Goal: Find contact information: Find contact information

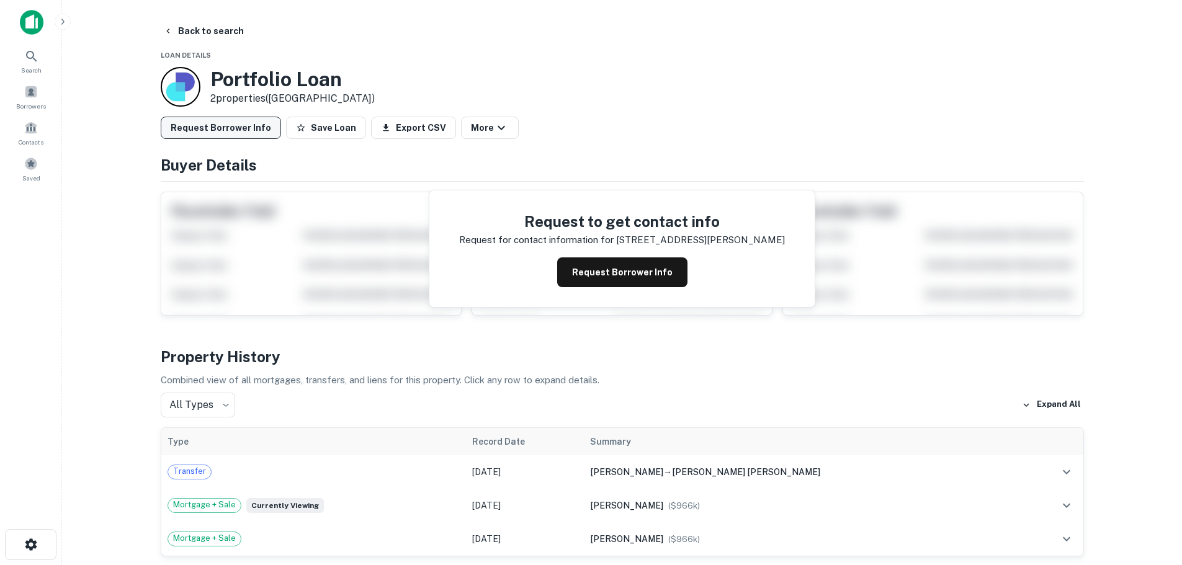
click at [247, 122] on button "Request Borrower Info" at bounding box center [221, 128] width 120 height 22
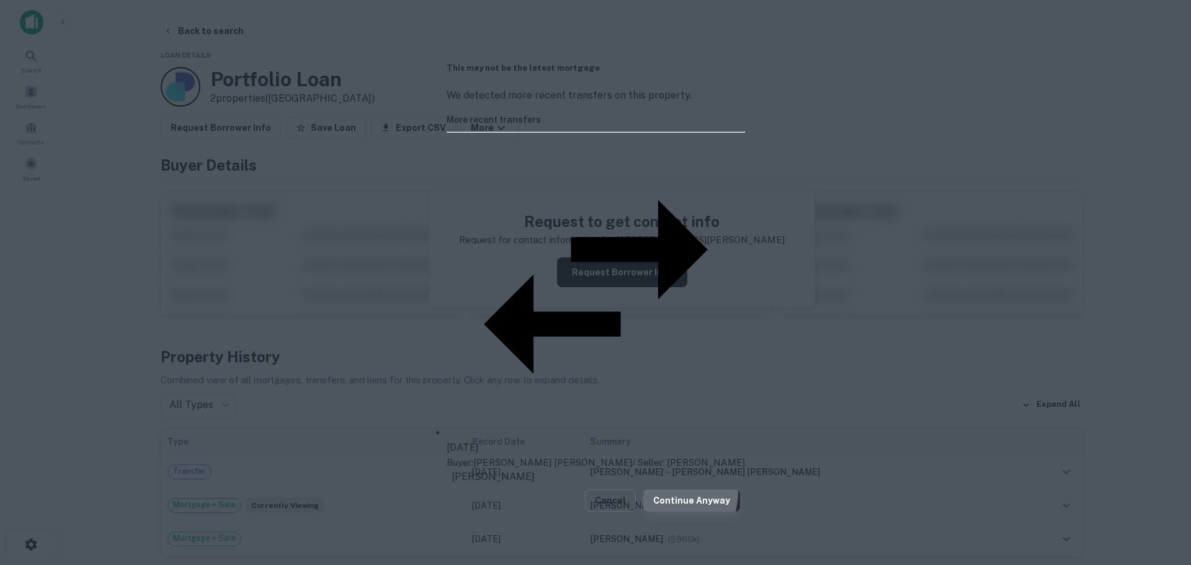
click at [691, 490] on button "Continue Anyway" at bounding box center [692, 501] width 97 height 22
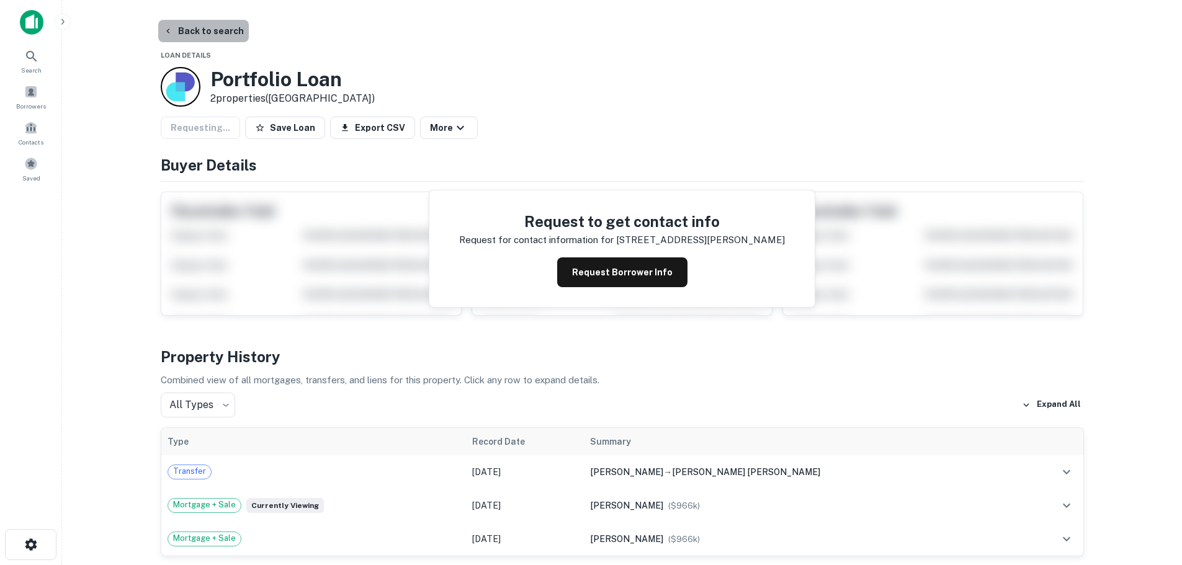
click at [229, 29] on button "Back to search" at bounding box center [203, 31] width 91 height 22
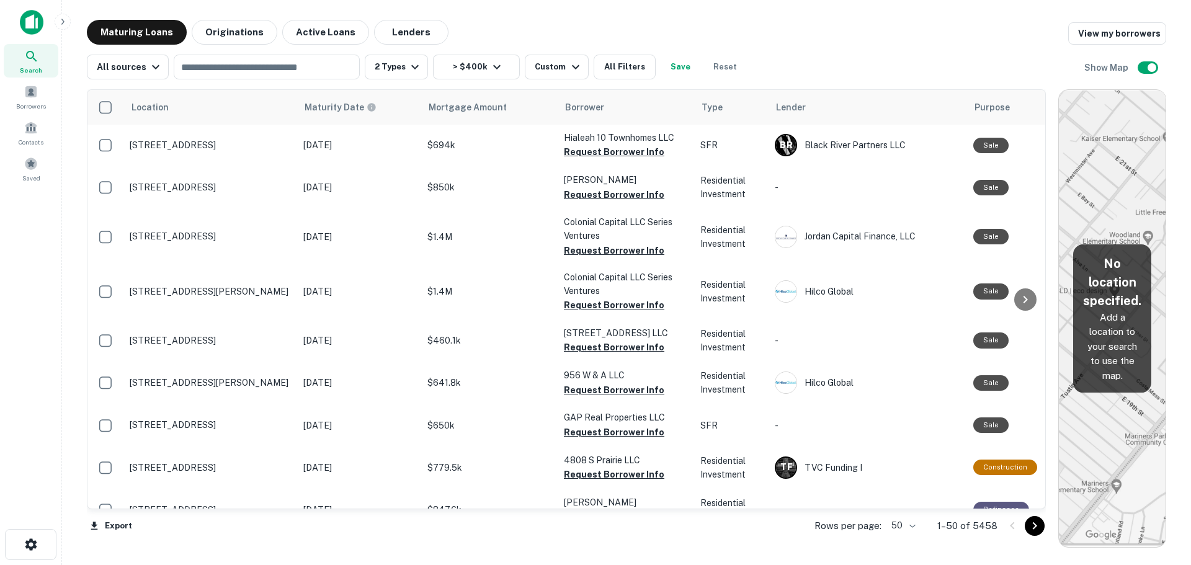
click at [675, 65] on button "Save" at bounding box center [681, 67] width 40 height 25
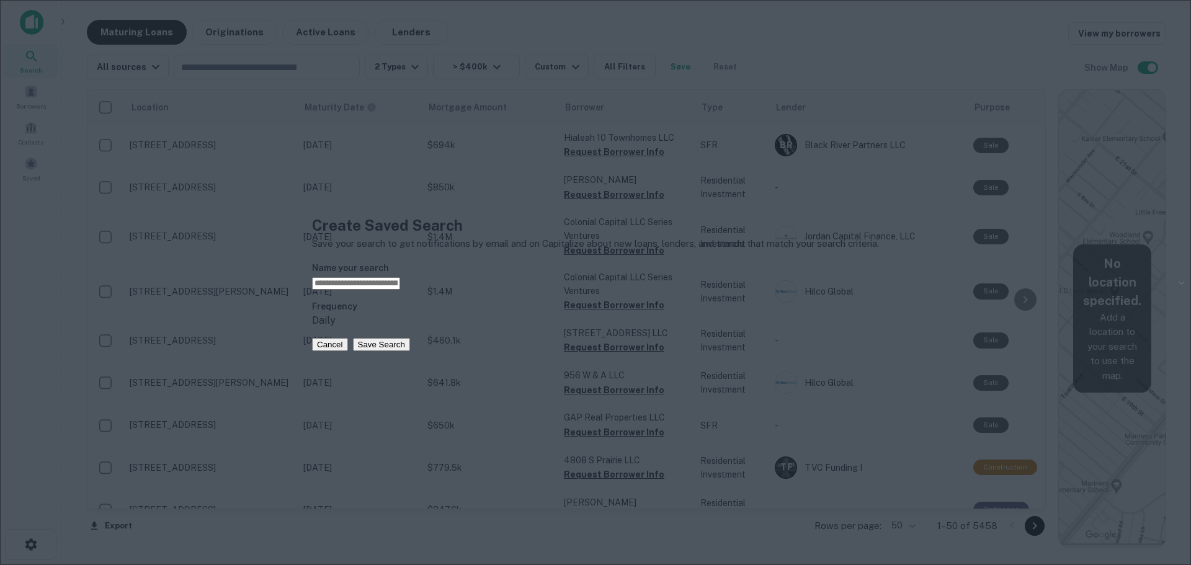
type input "*"
click at [400, 279] on input "**********" at bounding box center [356, 283] width 88 height 12
click at [400, 280] on input "**********" at bounding box center [356, 283] width 88 height 12
type input "**********"
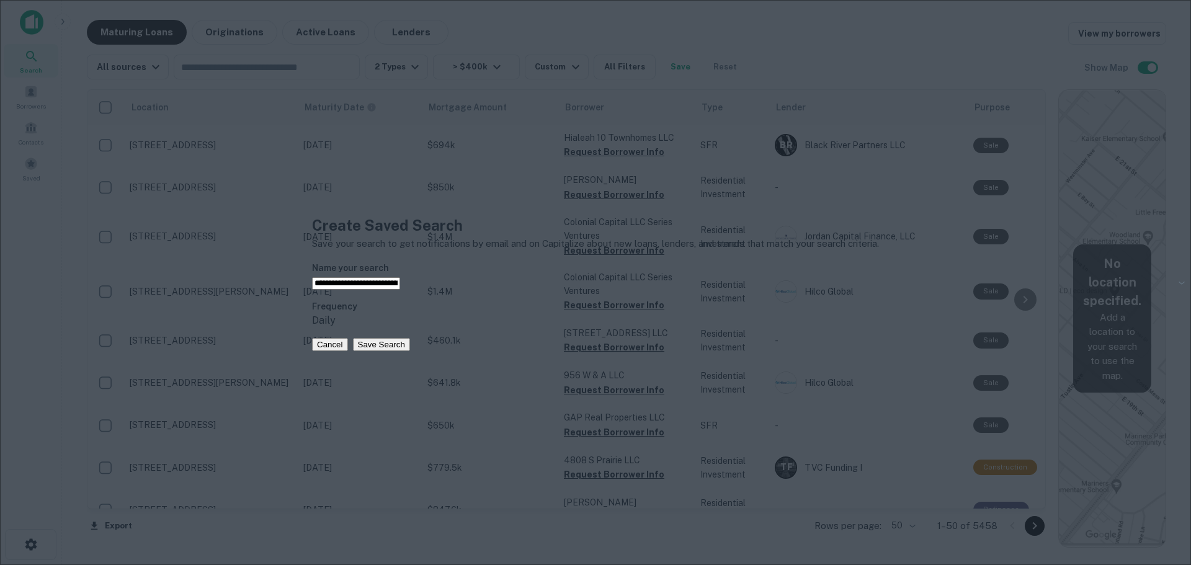
click at [572, 351] on body "Search Borrowers Contacts Saved Maturing Loans Originations Active Loans Lender…" at bounding box center [595, 282] width 1191 height 565
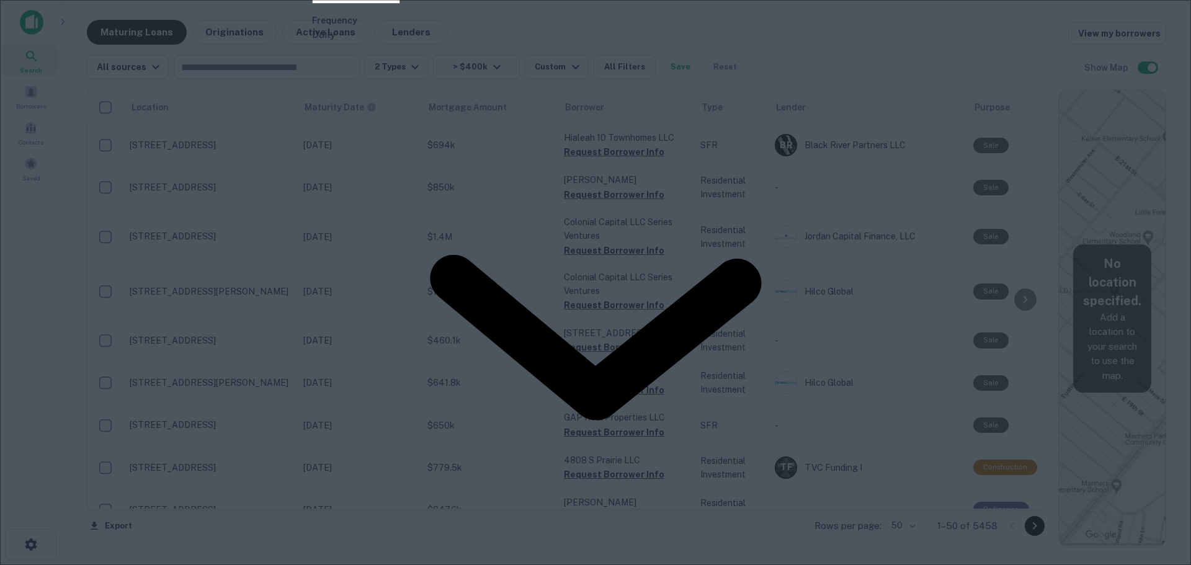
click at [560, 565] on li "Daily" at bounding box center [595, 572] width 1191 height 15
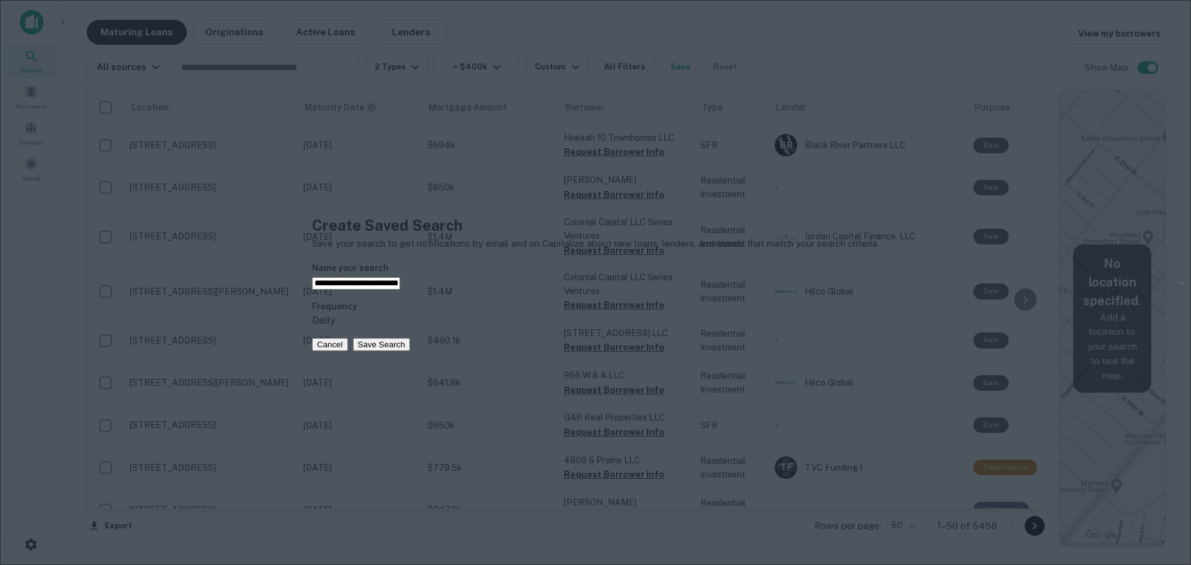
click at [410, 351] on button "Save Search" at bounding box center [381, 344] width 57 height 13
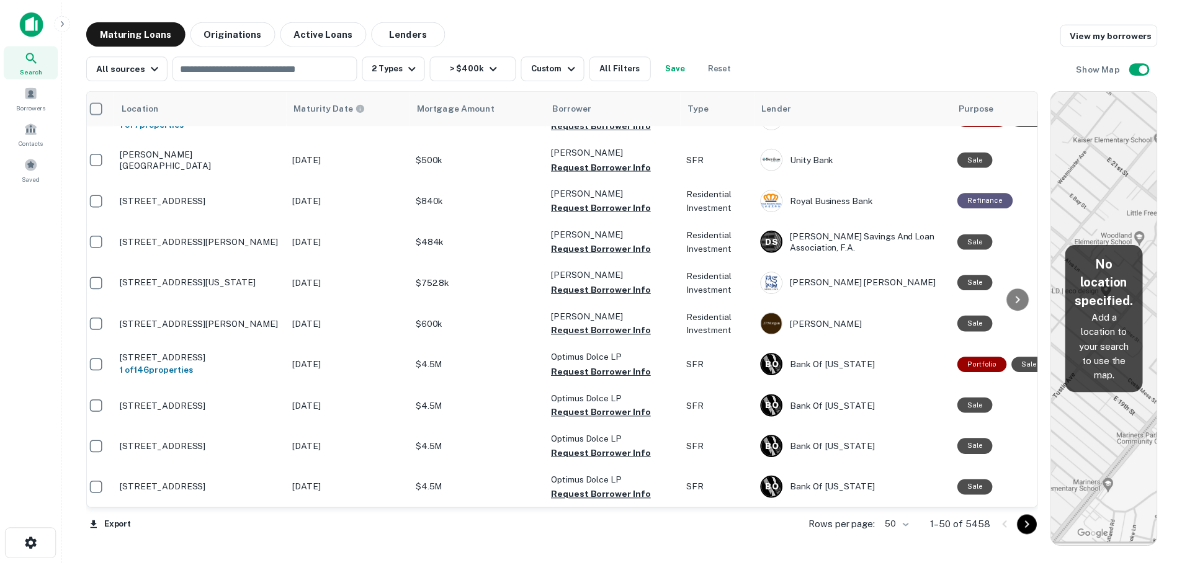
scroll to position [434, 0]
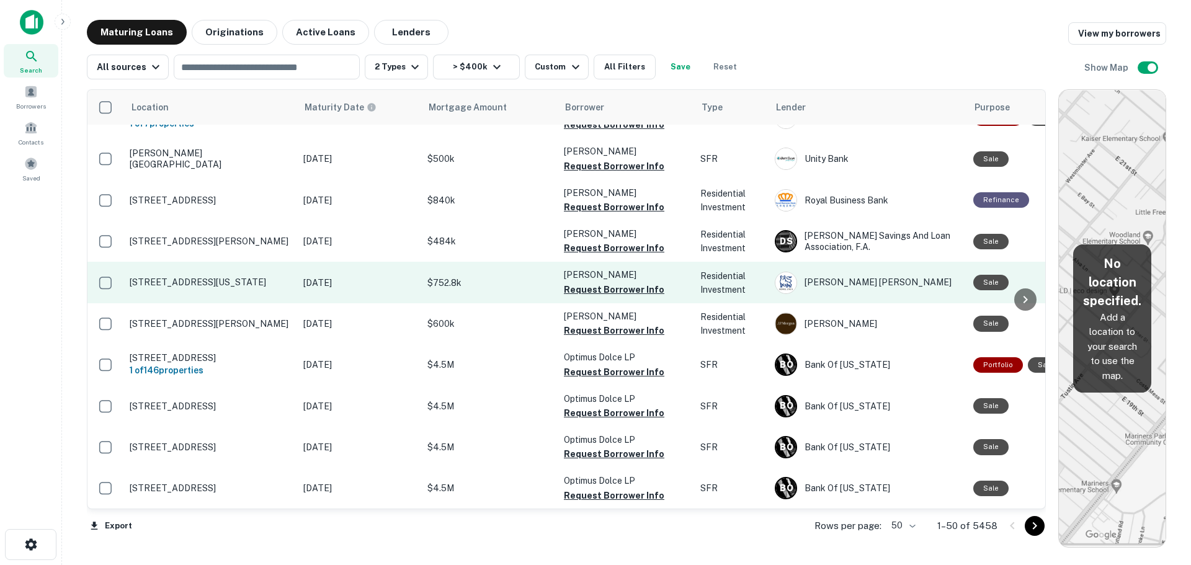
click at [405, 276] on p "Nov 03, 2018" at bounding box center [359, 283] width 112 height 14
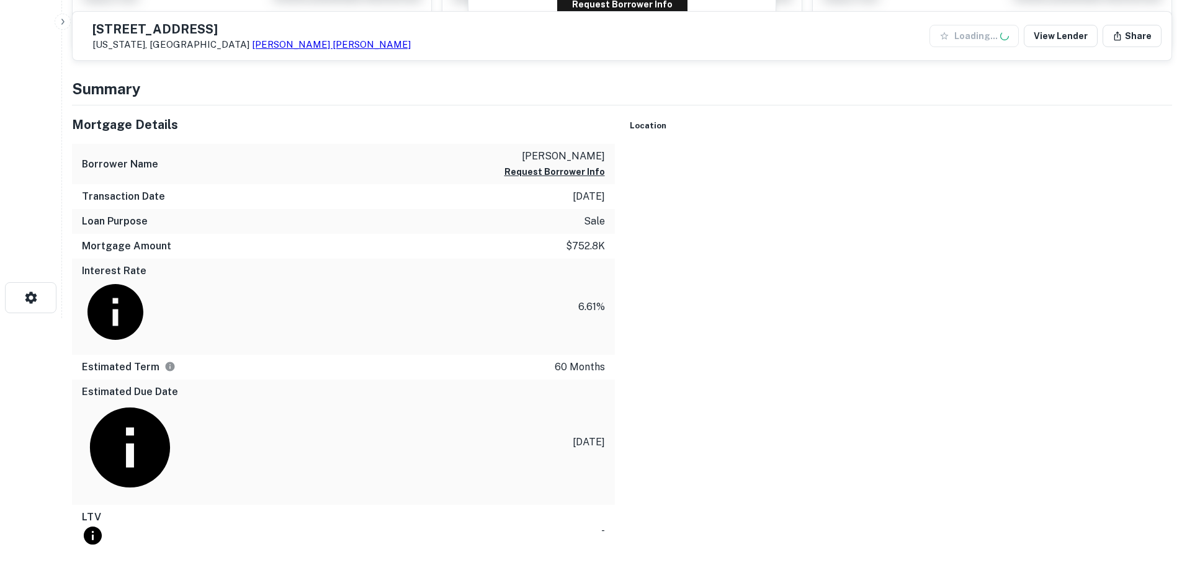
scroll to position [248, 0]
click at [861, 145] on div at bounding box center [901, 145] width 543 height 0
click at [888, 144] on img at bounding box center [896, 132] width 16 height 23
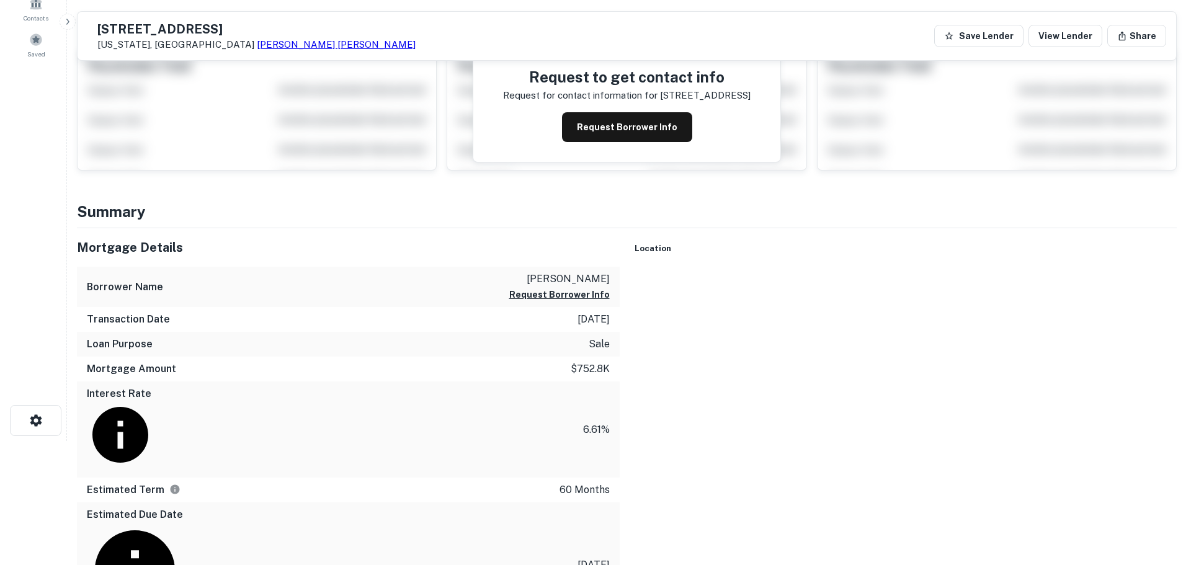
scroll to position [0, 0]
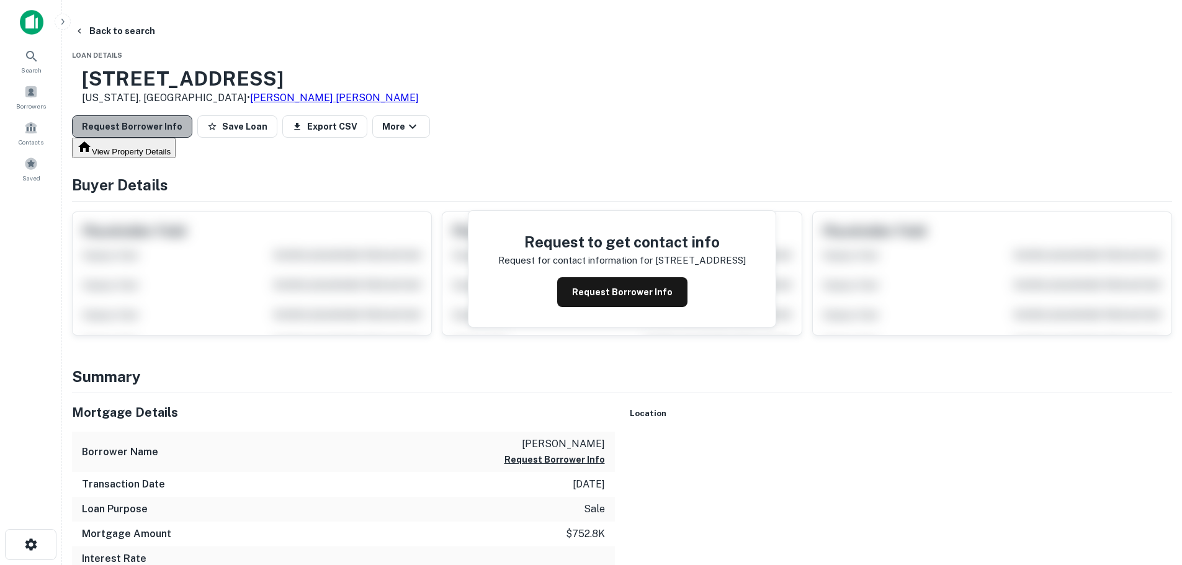
click at [192, 128] on button "Request Borrower Info" at bounding box center [132, 126] width 120 height 22
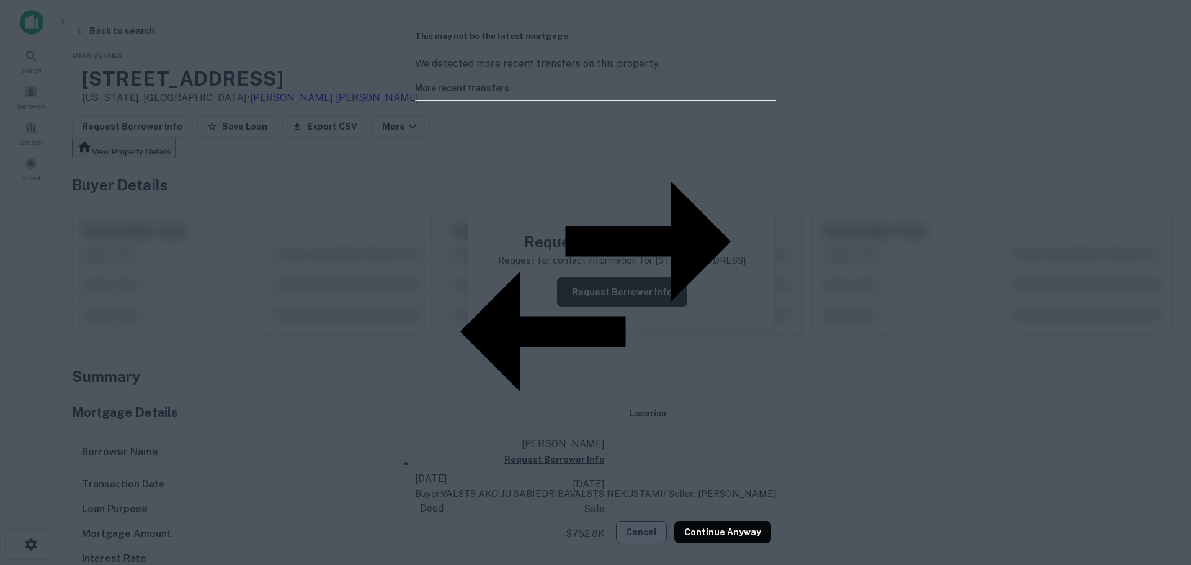
click at [647, 521] on button "Cancel" at bounding box center [641, 532] width 51 height 22
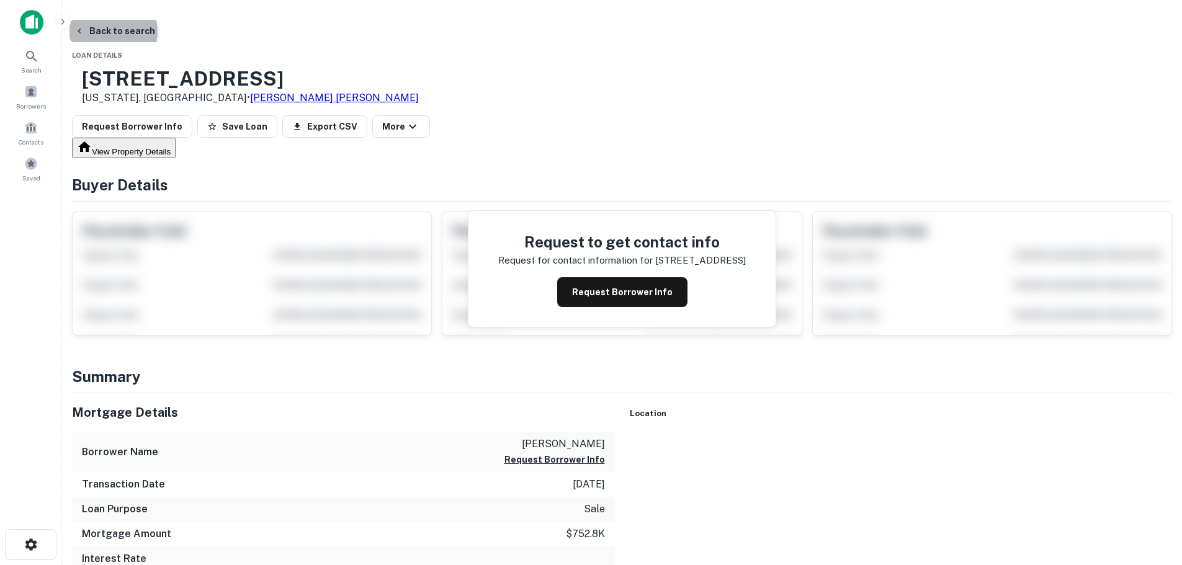
click at [160, 32] on button "Back to search" at bounding box center [115, 31] width 91 height 22
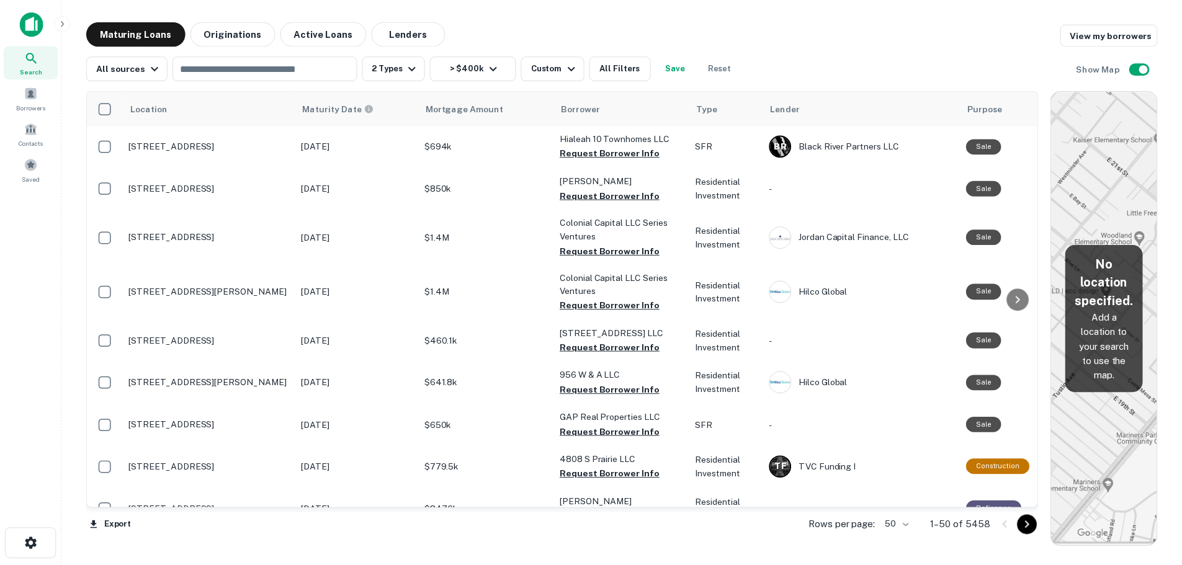
scroll to position [434, 0]
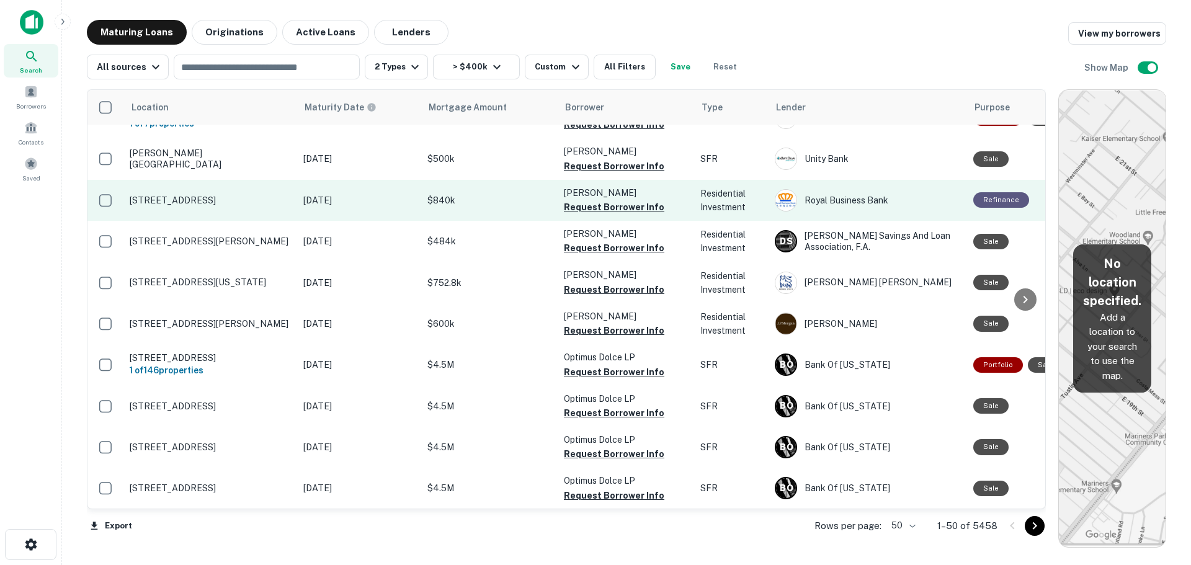
click at [271, 204] on p "2614 S Wentworth Ave Chicago, IL60616" at bounding box center [210, 200] width 161 height 11
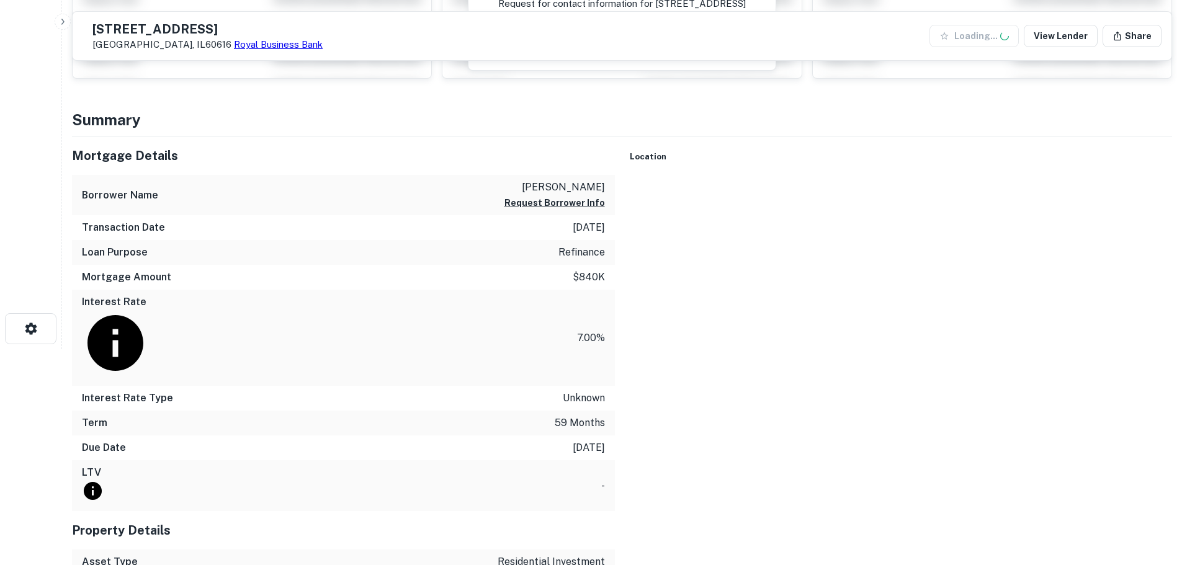
scroll to position [248, 0]
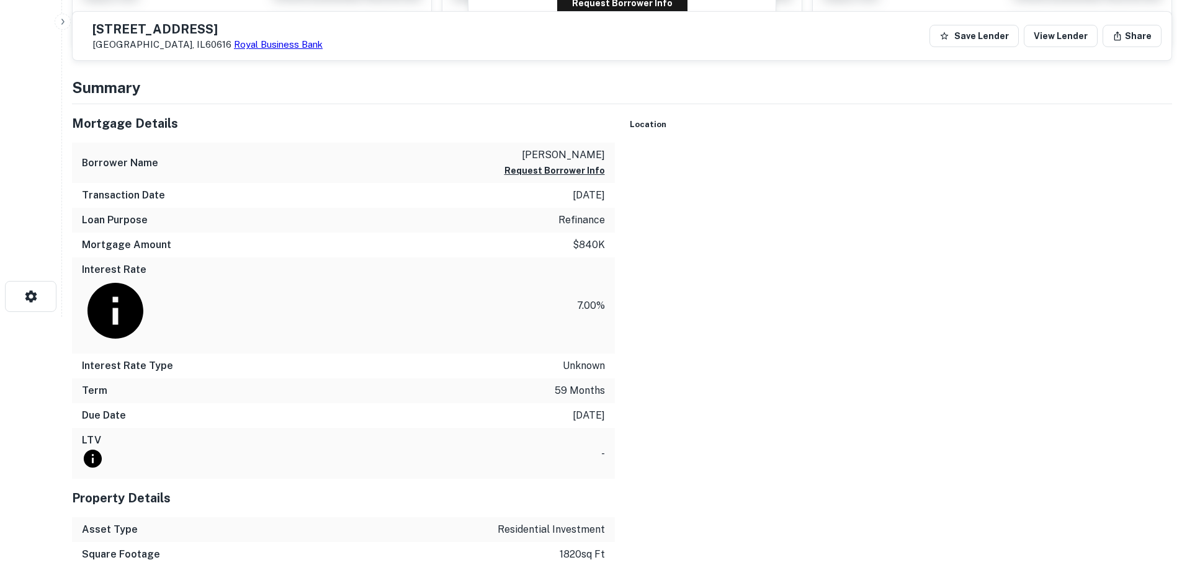
click at [854, 145] on div at bounding box center [901, 145] width 543 height 0
click at [853, 145] on div at bounding box center [901, 145] width 543 height 0
click at [1141, 15] on button "Rotate map counterclockwise" at bounding box center [1153, 2] width 25 height 25
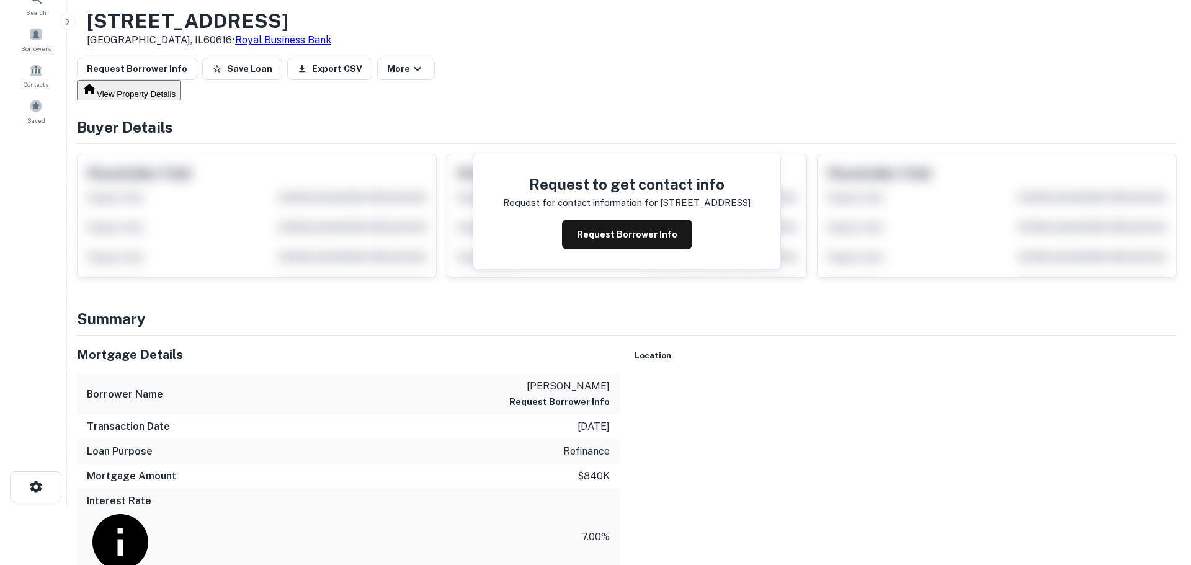
scroll to position [0, 0]
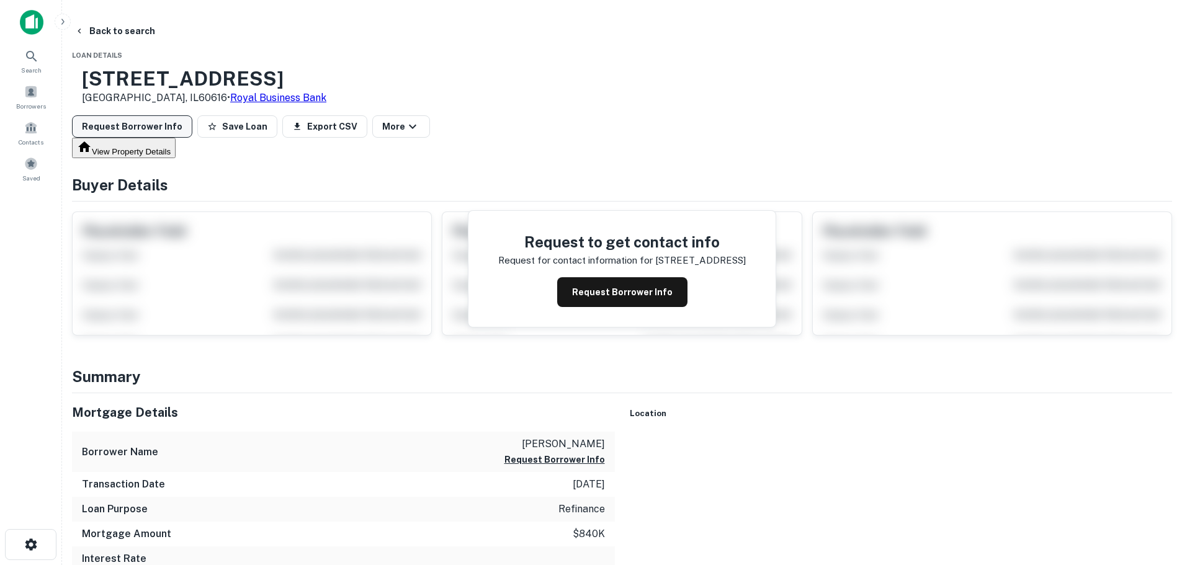
click at [192, 120] on button "Request Borrower Info" at bounding box center [132, 126] width 120 height 22
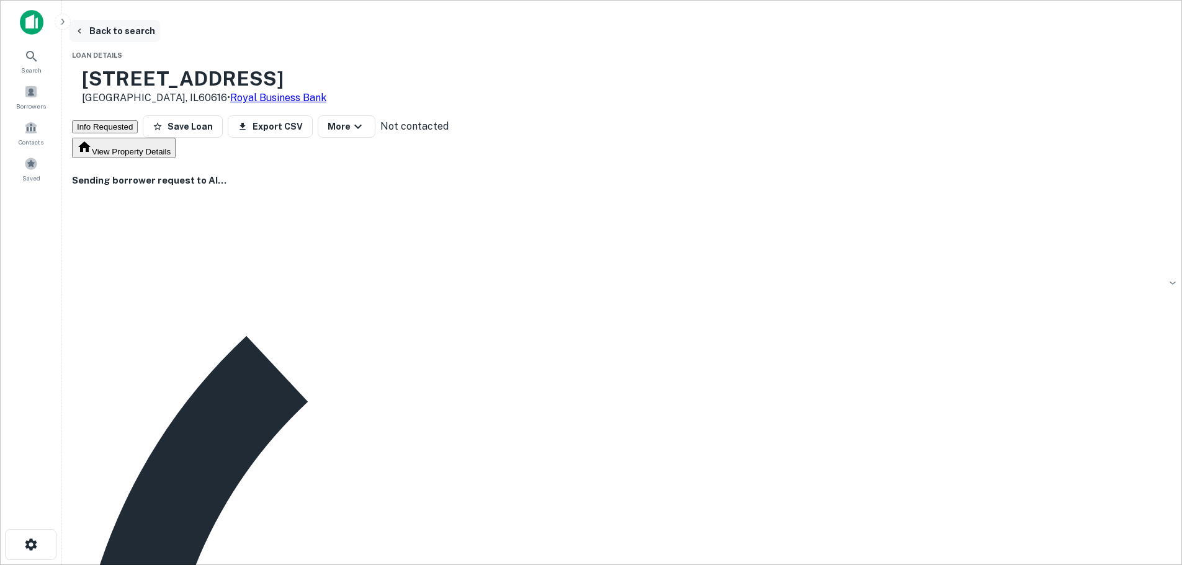
click at [160, 30] on button "Back to search" at bounding box center [115, 31] width 91 height 22
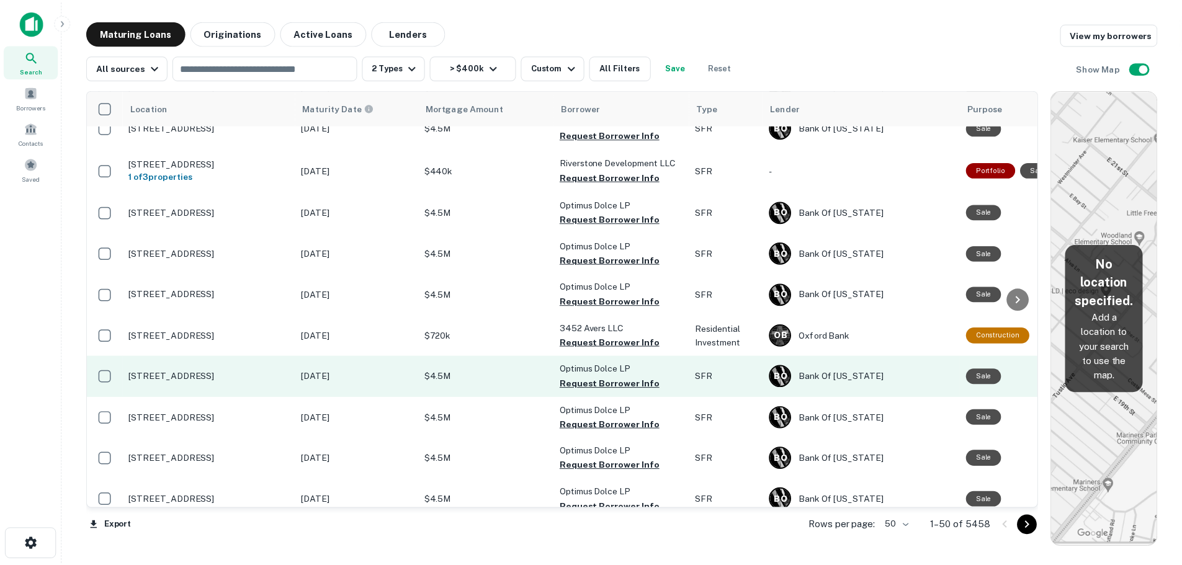
scroll to position [807, 0]
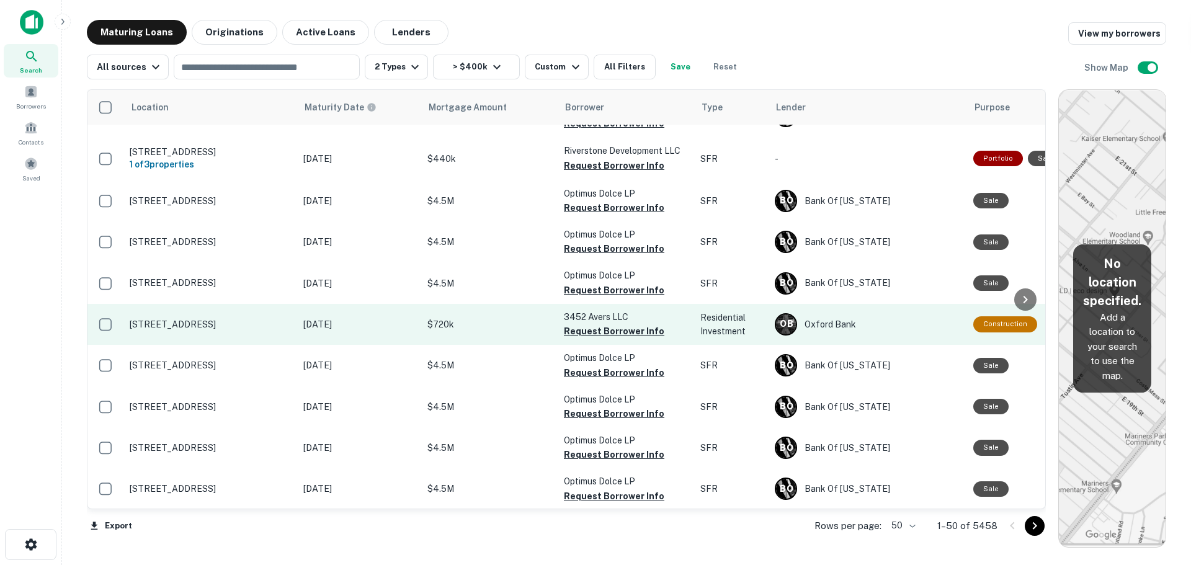
click at [302, 333] on td "Nov 07, 2021" at bounding box center [359, 324] width 124 height 41
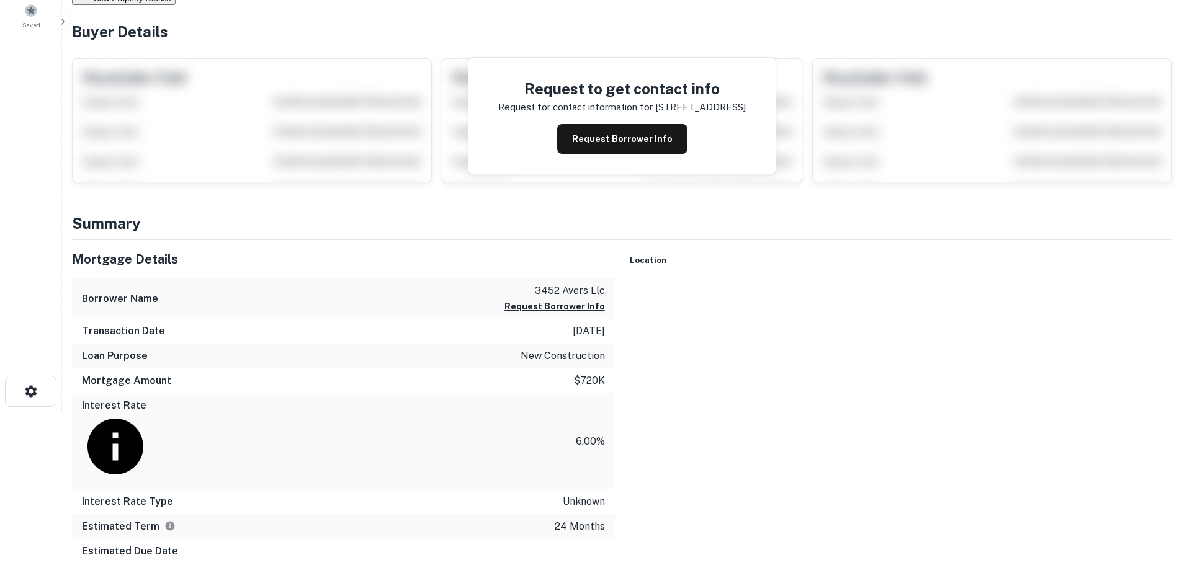
scroll to position [248, 0]
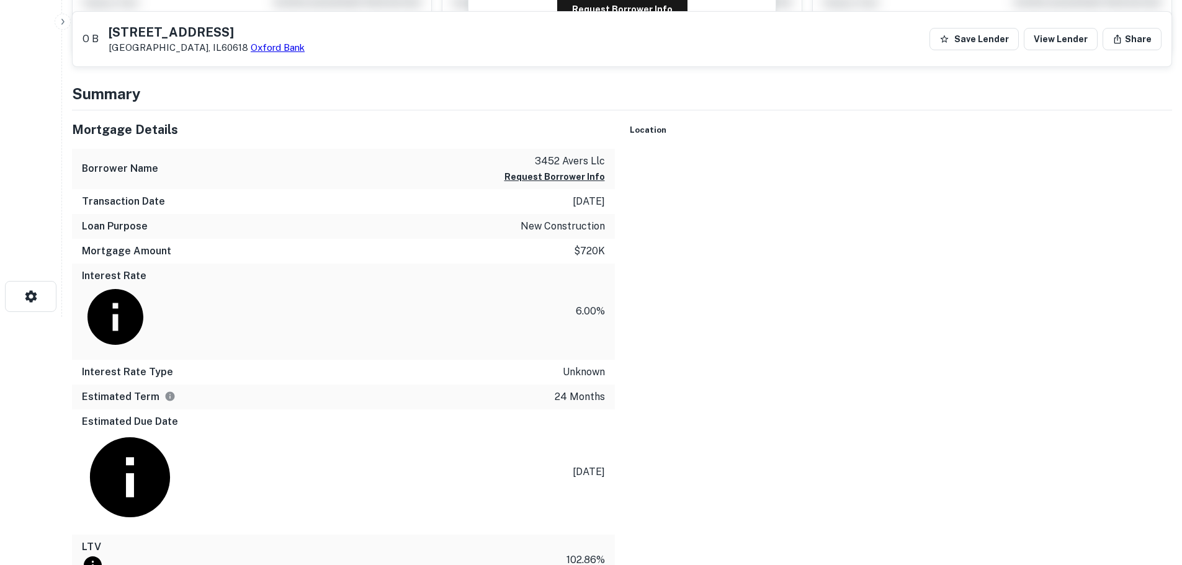
click at [842, 150] on div at bounding box center [901, 150] width 543 height 0
click at [877, 150] on div at bounding box center [901, 150] width 543 height 0
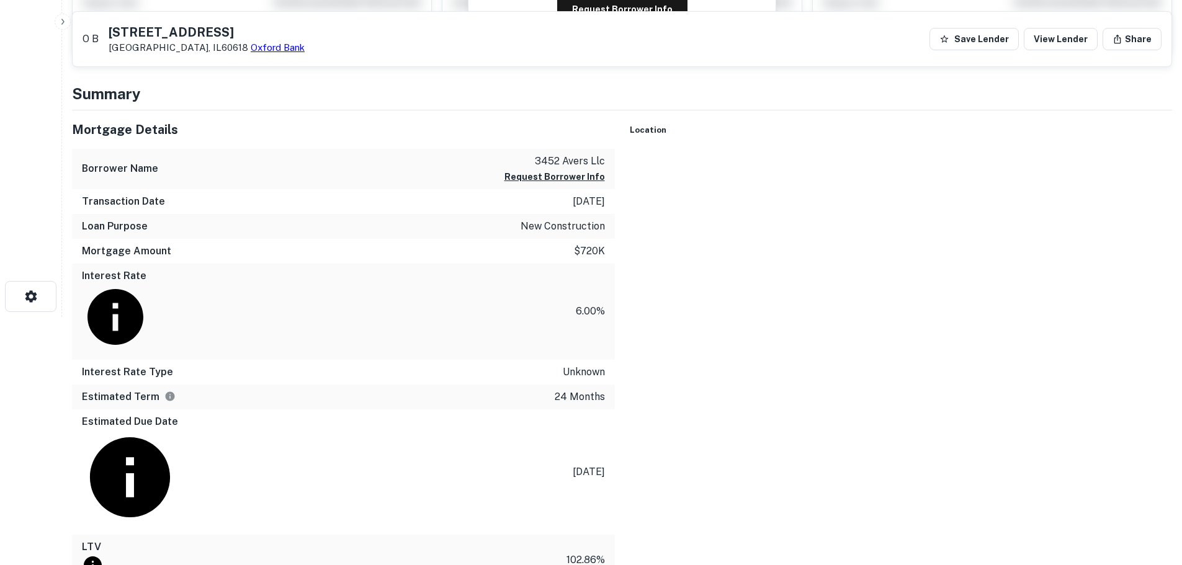
click at [1141, 20] on button "Rotate map counterclockwise" at bounding box center [1153, 8] width 25 height 25
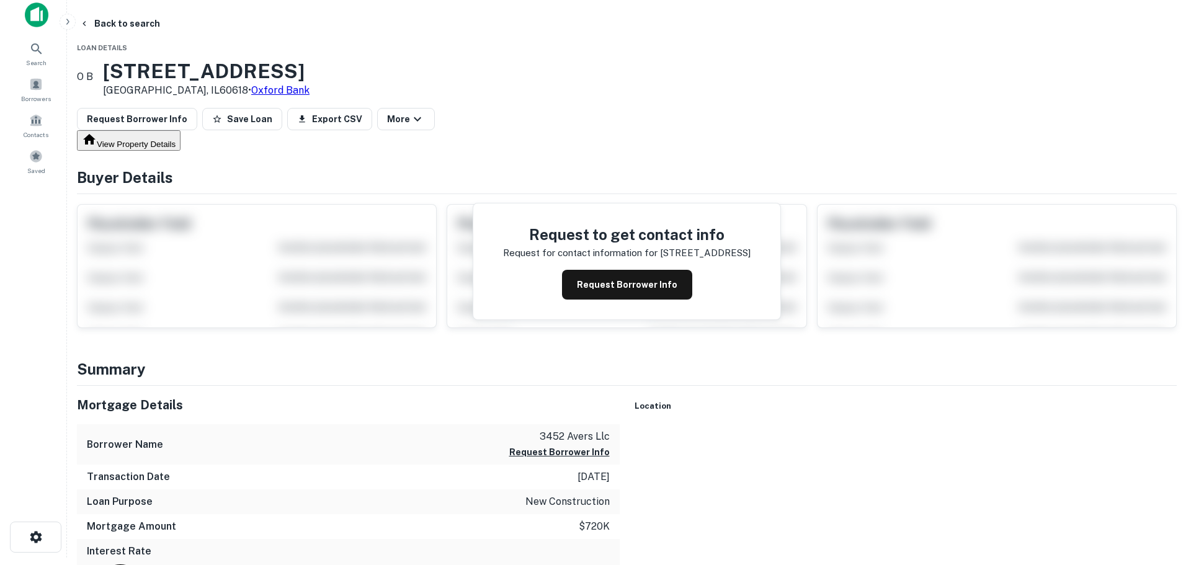
scroll to position [0, 0]
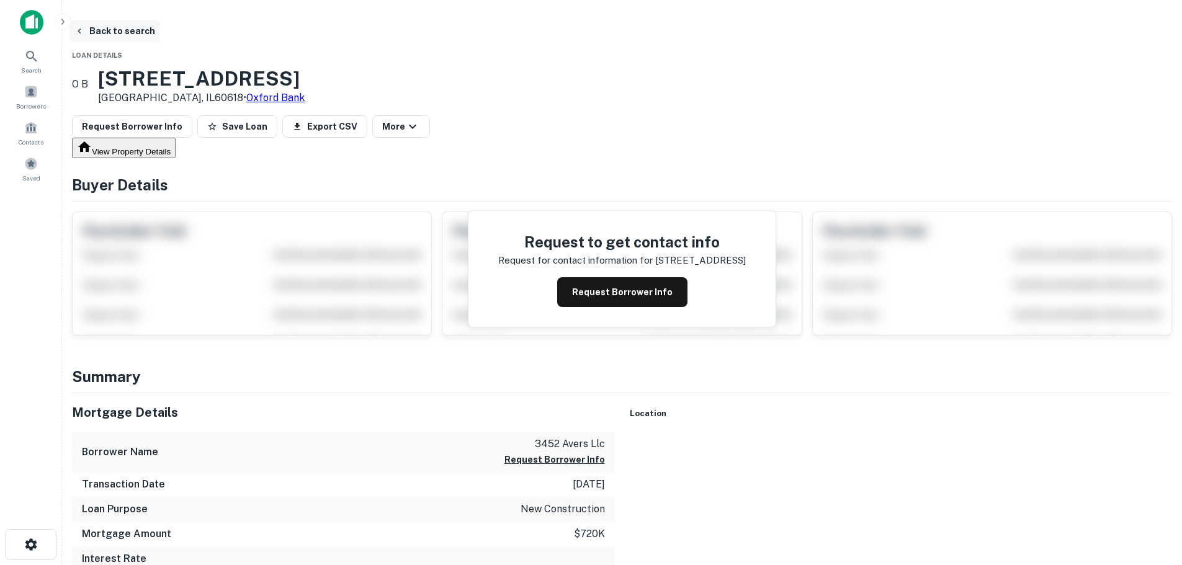
click at [160, 24] on button "Back to search" at bounding box center [115, 31] width 91 height 22
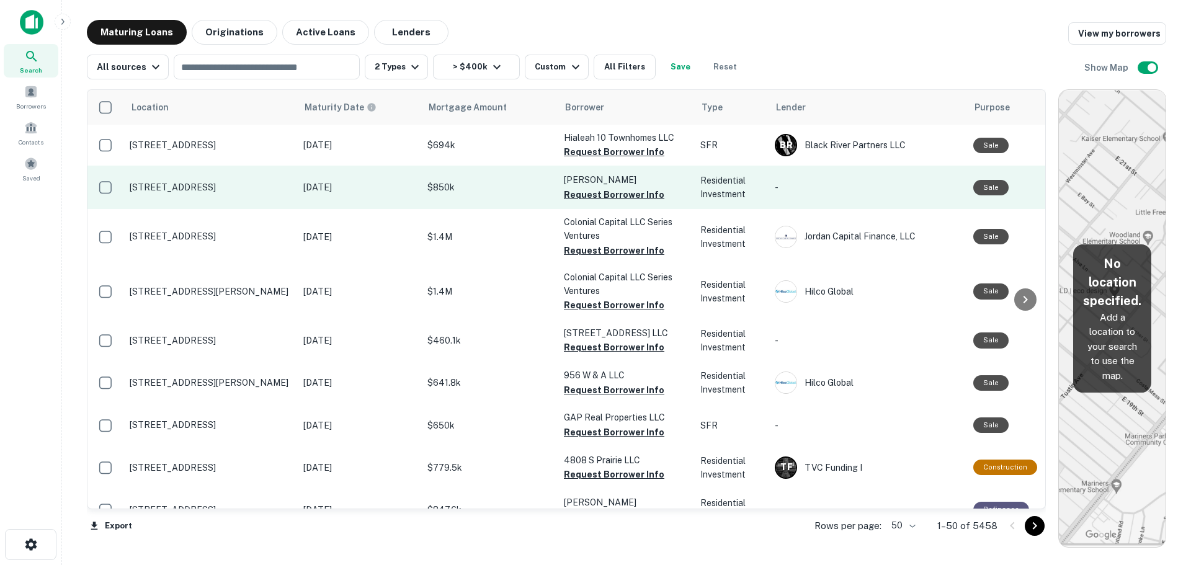
click at [286, 189] on p "3226 Ivy St Denver, CO80207" at bounding box center [210, 187] width 161 height 11
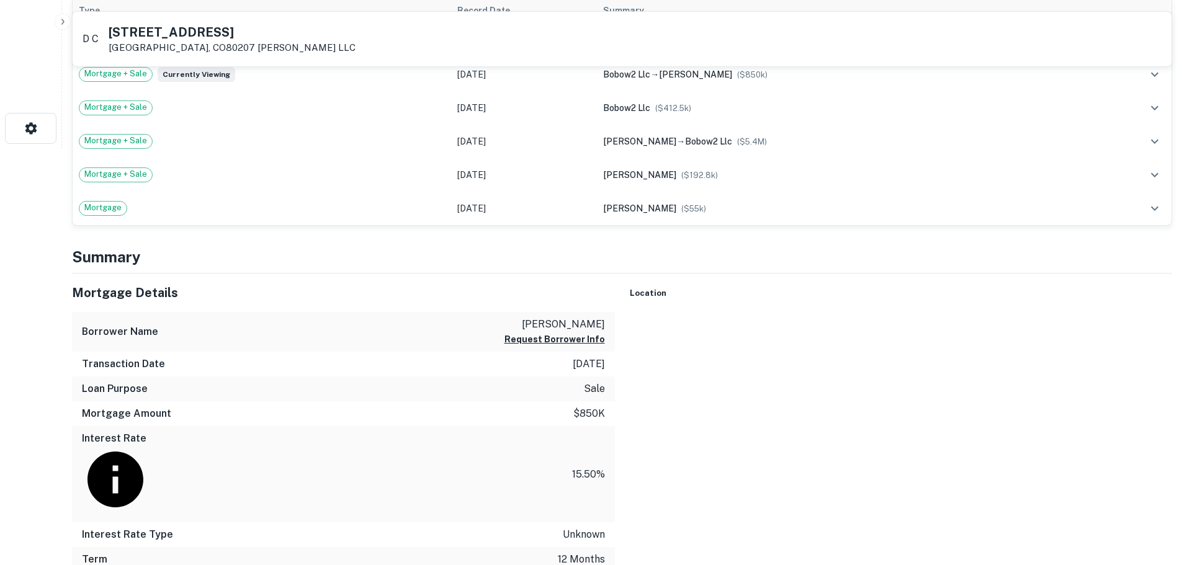
scroll to position [434, 0]
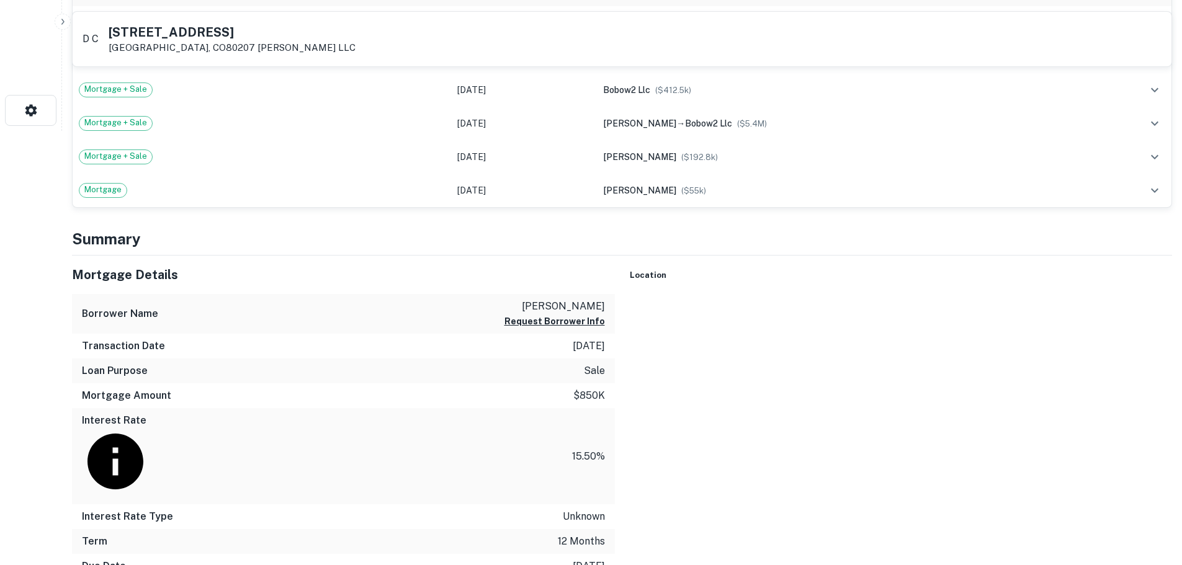
click at [858, 295] on div at bounding box center [901, 295] width 543 height 0
click at [847, 295] on div at bounding box center [901, 295] width 543 height 0
click at [1141, 166] on button "Rotate map counterclockwise" at bounding box center [1153, 153] width 25 height 25
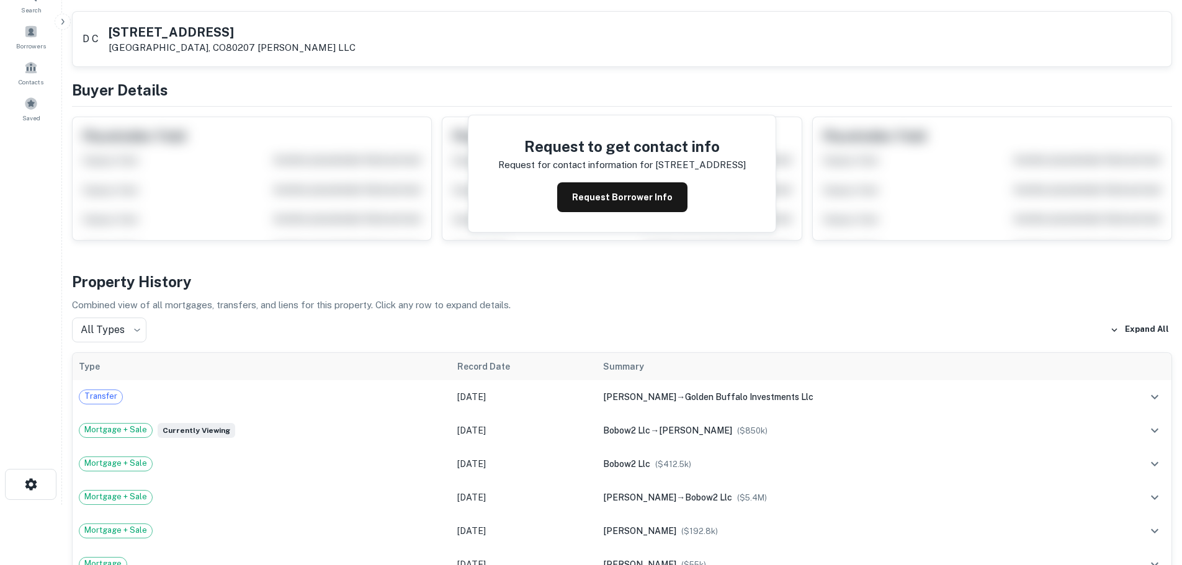
scroll to position [0, 0]
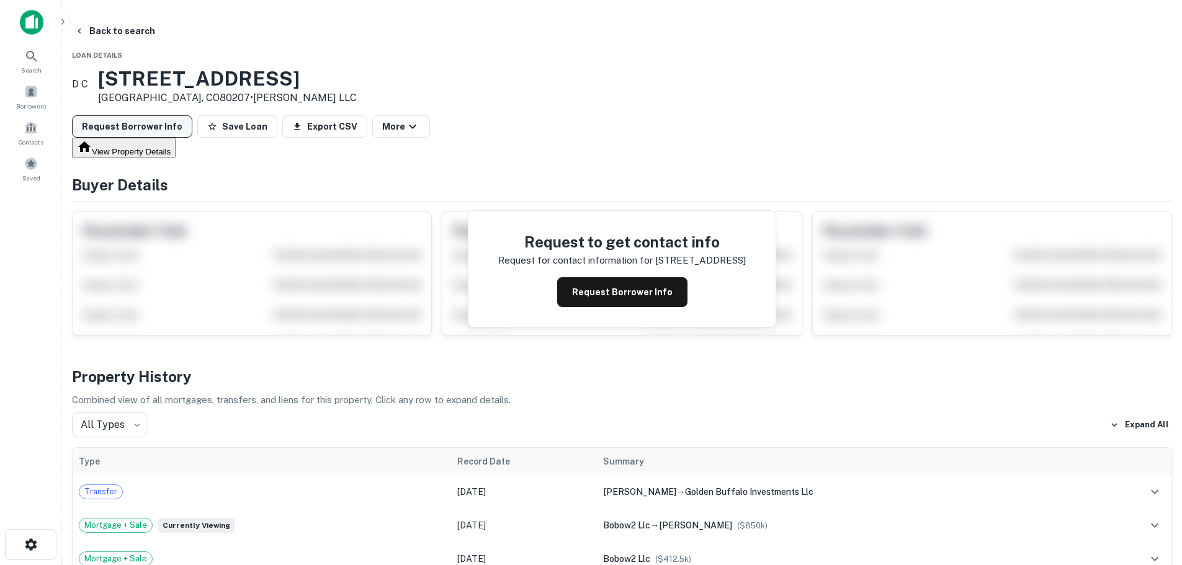
click at [192, 125] on button "Request Borrower Info" at bounding box center [132, 126] width 120 height 22
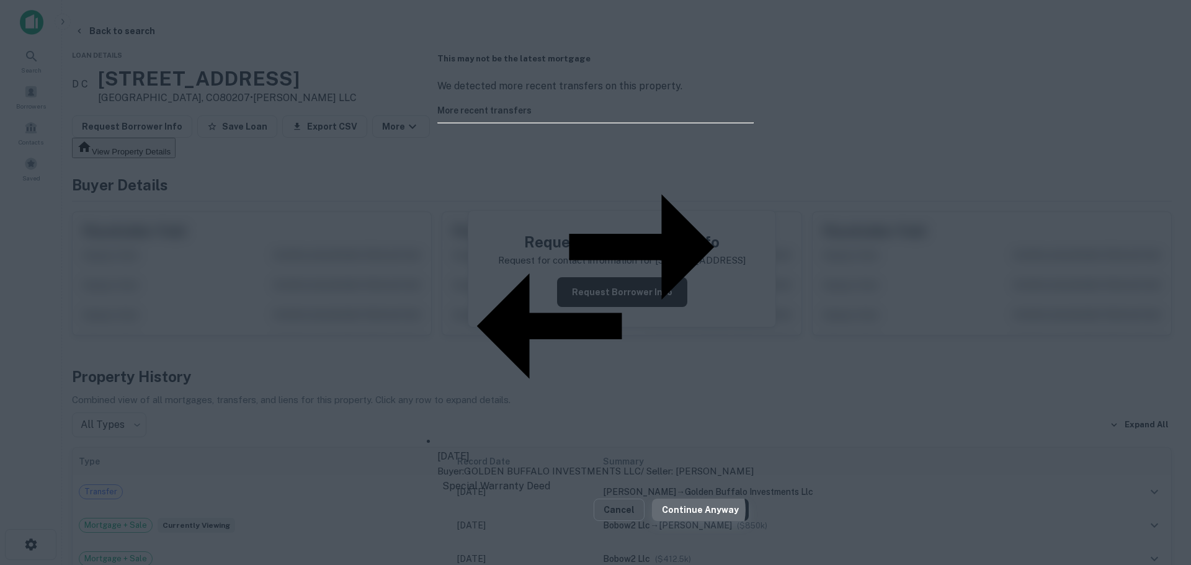
click at [711, 499] on button "Continue Anyway" at bounding box center [700, 510] width 97 height 22
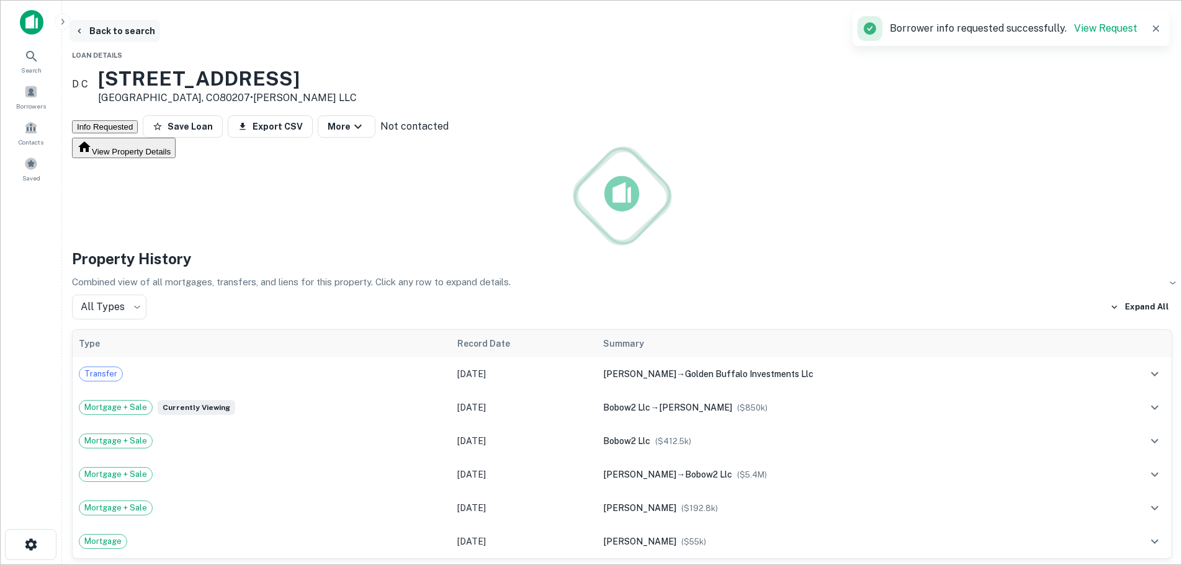
click at [160, 26] on button "Back to search" at bounding box center [115, 31] width 91 height 22
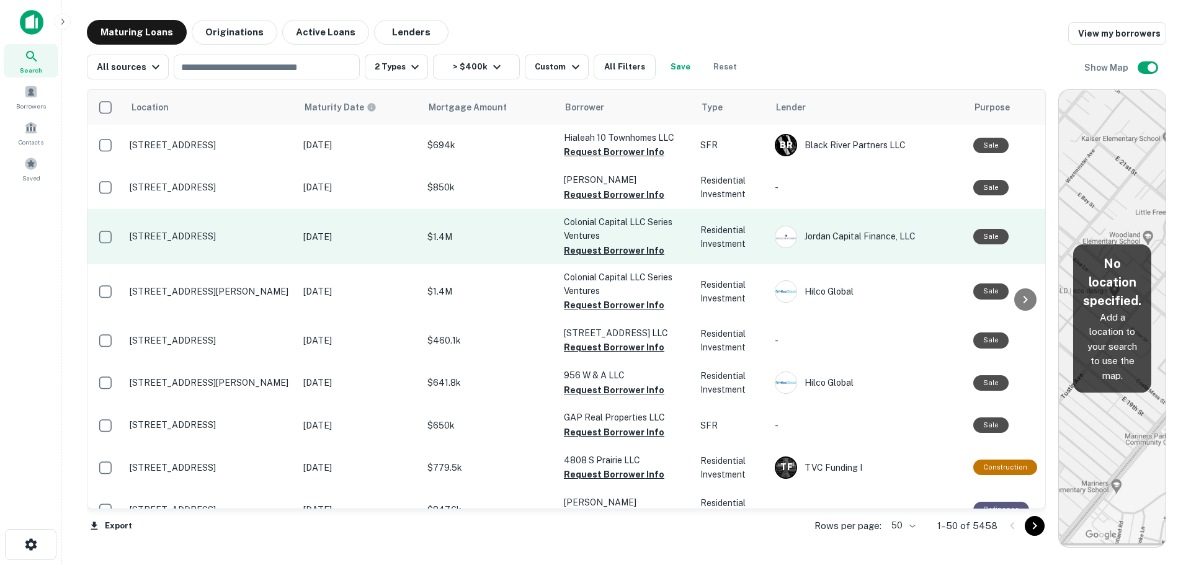
click at [380, 233] on p "Jan 02, 2019" at bounding box center [359, 237] width 112 height 14
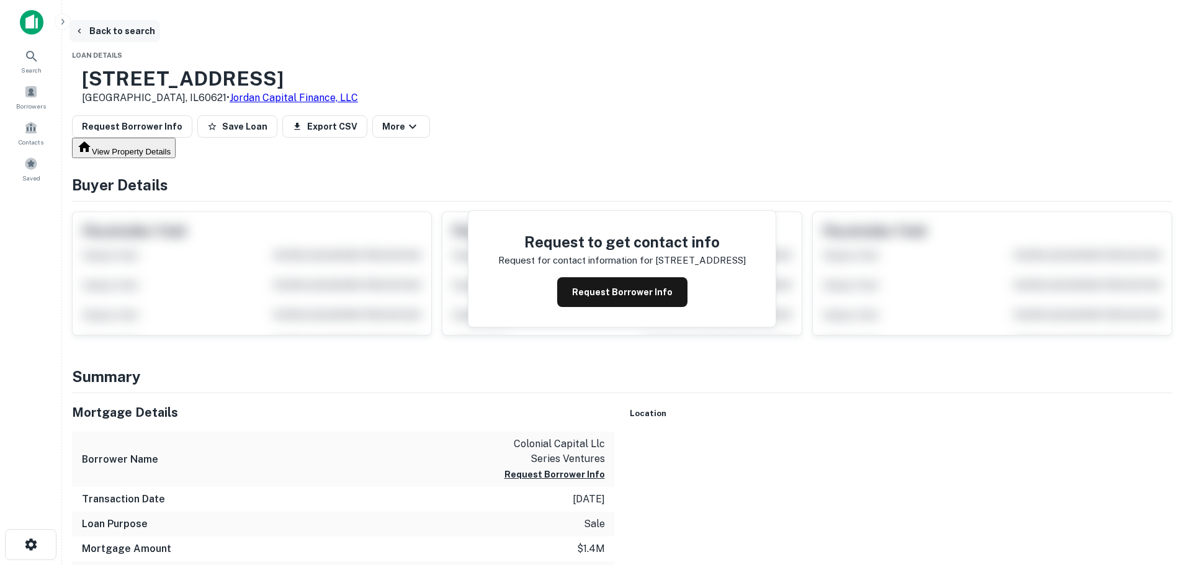
click at [160, 36] on button "Back to search" at bounding box center [115, 31] width 91 height 22
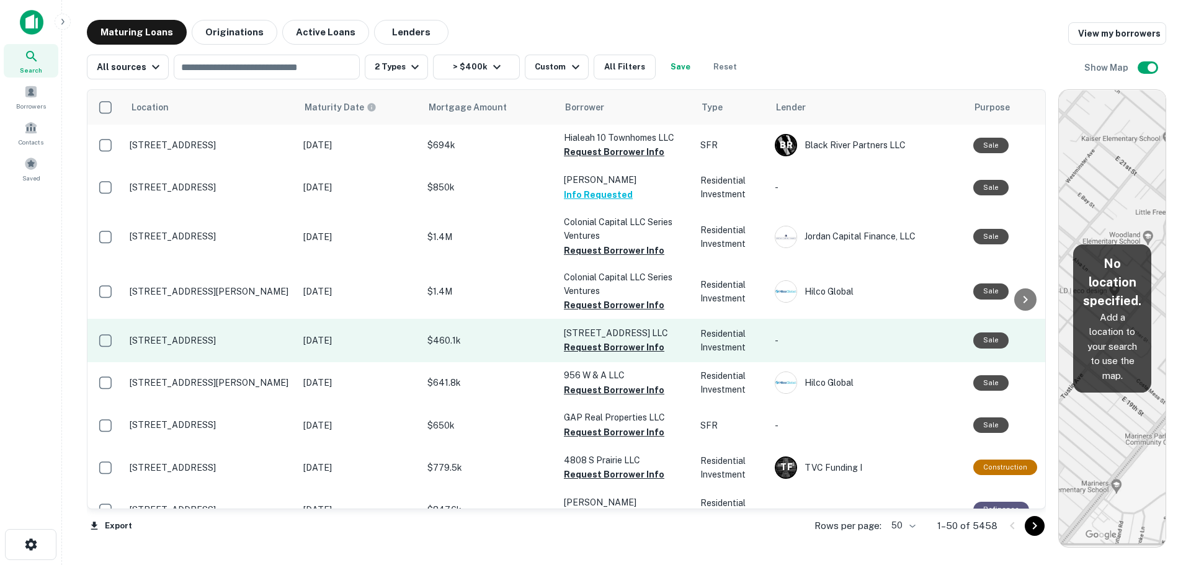
click at [397, 337] on p "Dec 31, 2021" at bounding box center [359, 341] width 112 height 14
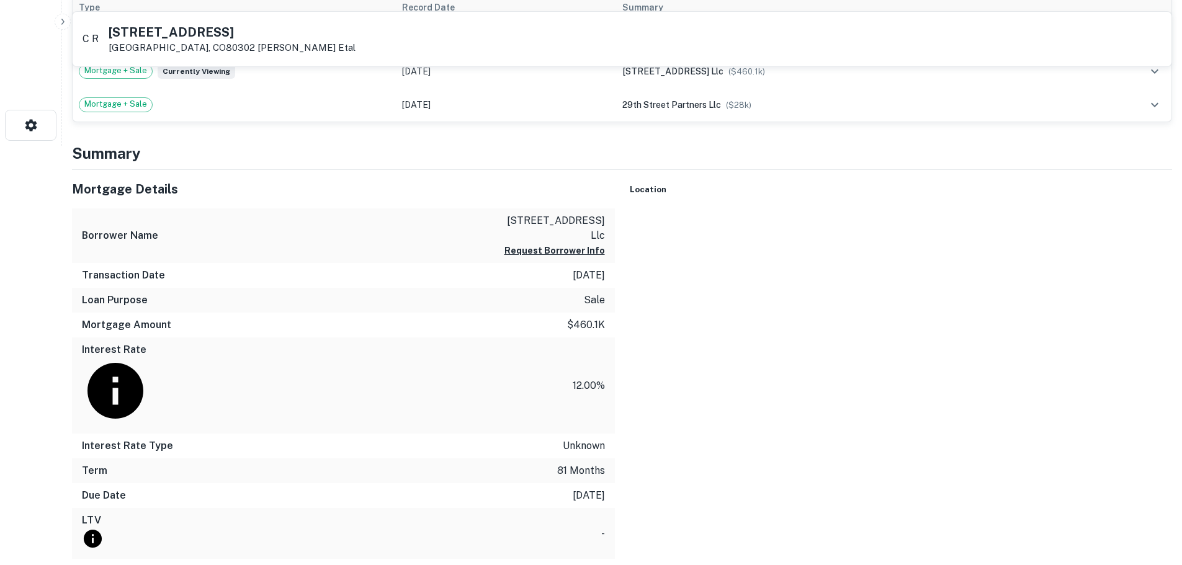
scroll to position [496, 0]
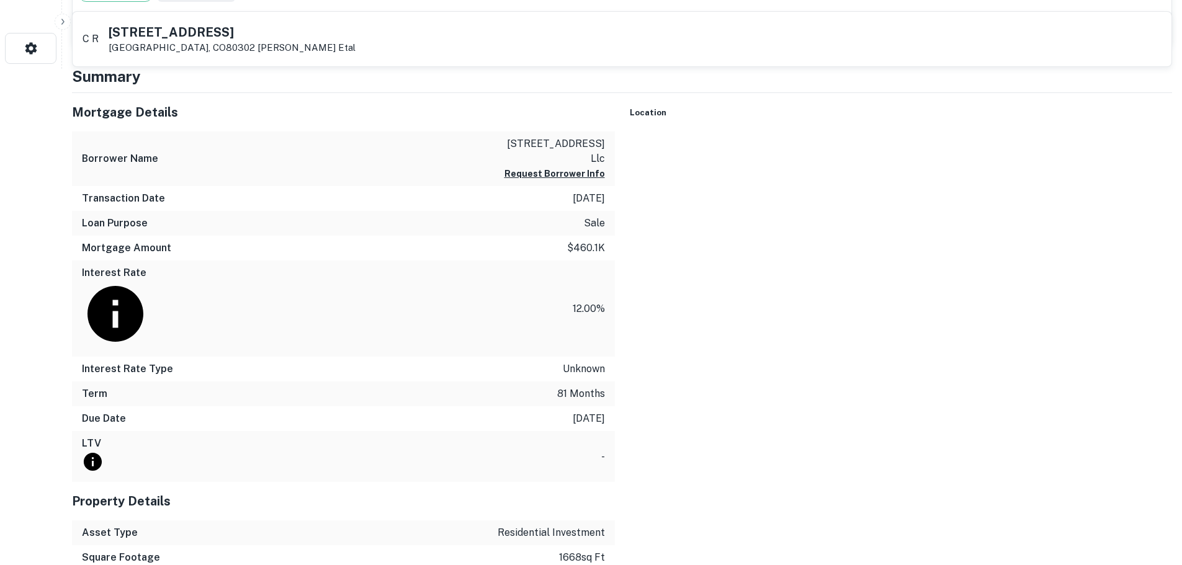
click at [854, 133] on div at bounding box center [901, 133] width 543 height 0
click at [852, 133] on div at bounding box center [901, 133] width 543 height 0
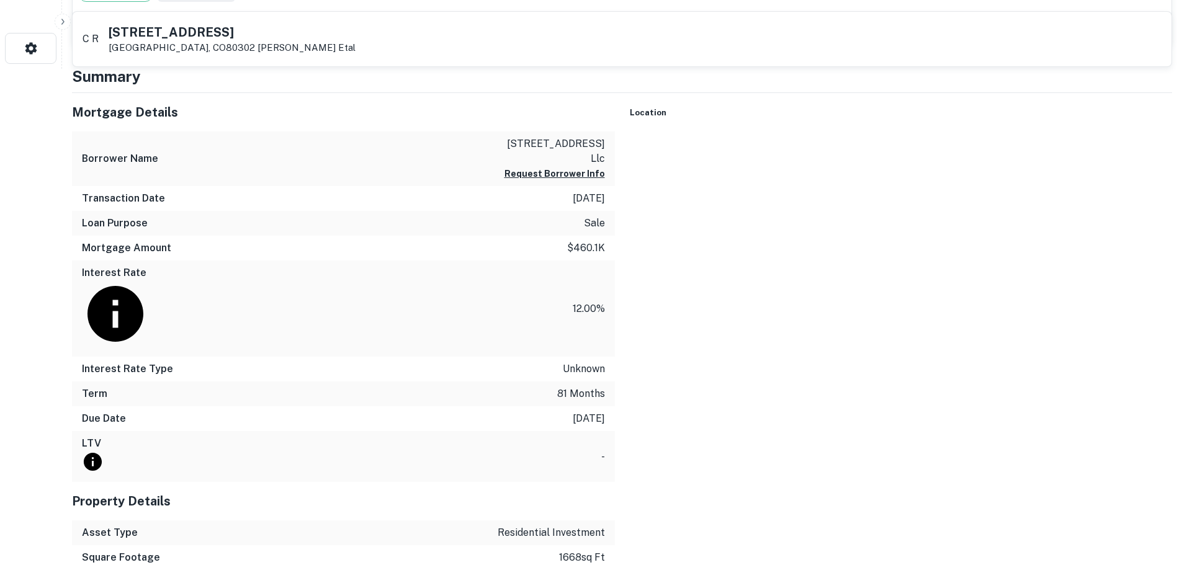
click at [852, 133] on div at bounding box center [901, 133] width 543 height 0
drag, startPoint x: 883, startPoint y: 317, endPoint x: 891, endPoint y: 340, distance: 24.3
click at [891, 133] on div at bounding box center [901, 133] width 543 height 0
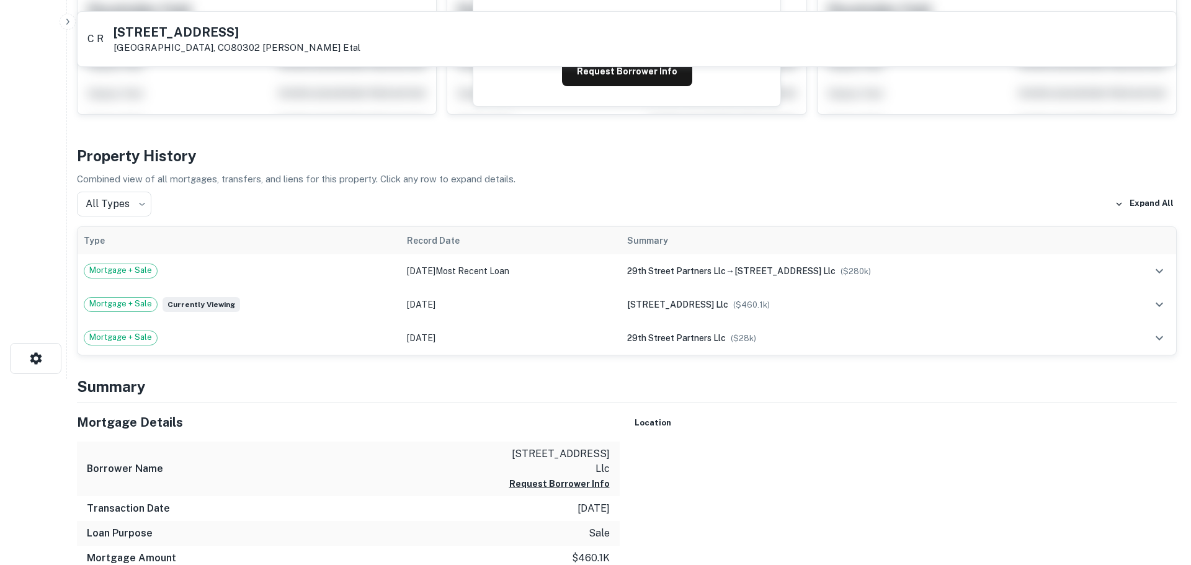
scroll to position [0, 0]
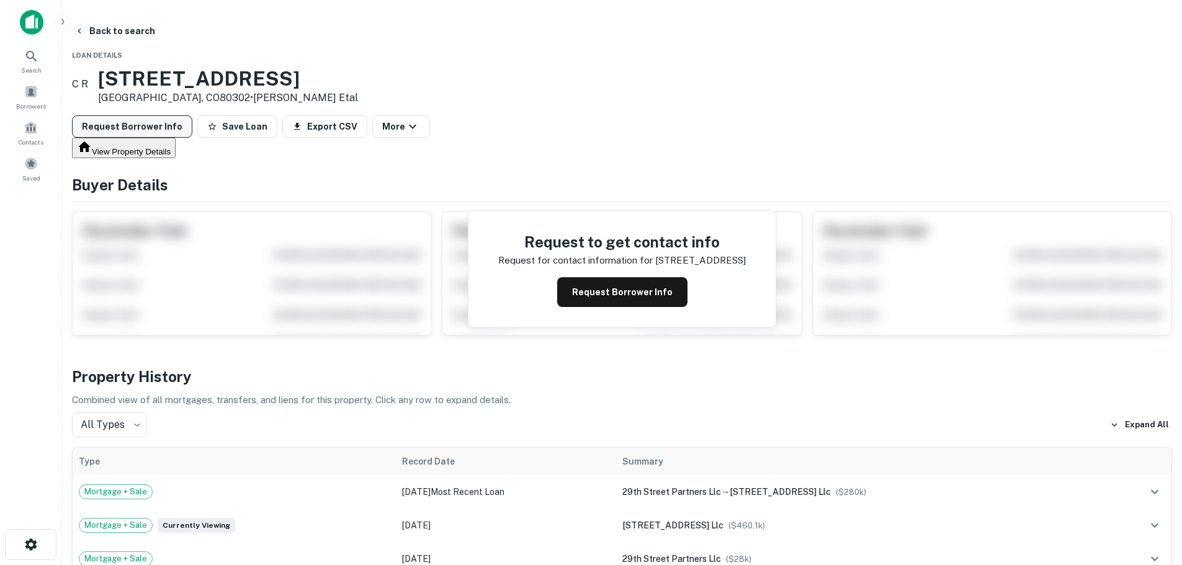
click at [192, 123] on button "Request Borrower Info" at bounding box center [132, 126] width 120 height 22
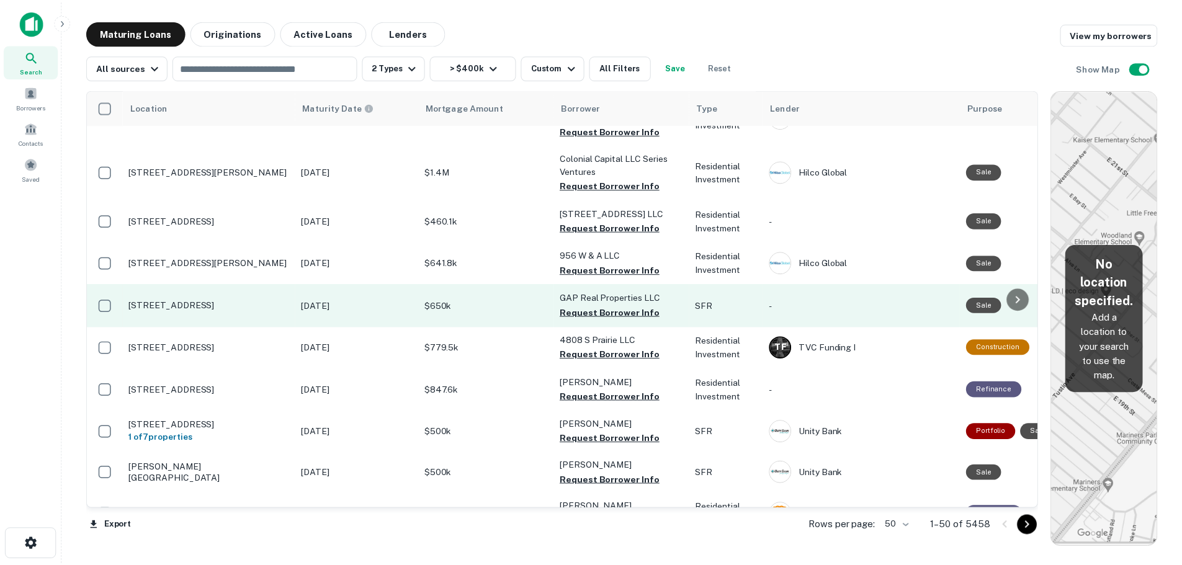
scroll to position [124, 0]
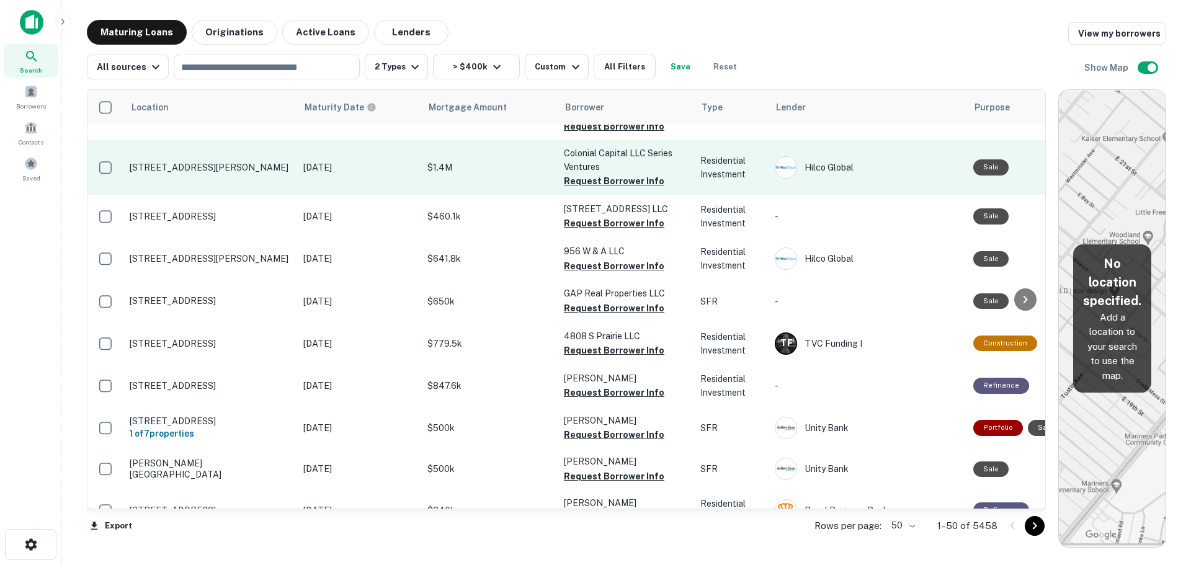
click at [390, 180] on td "Jan 02, 2019" at bounding box center [359, 167] width 124 height 55
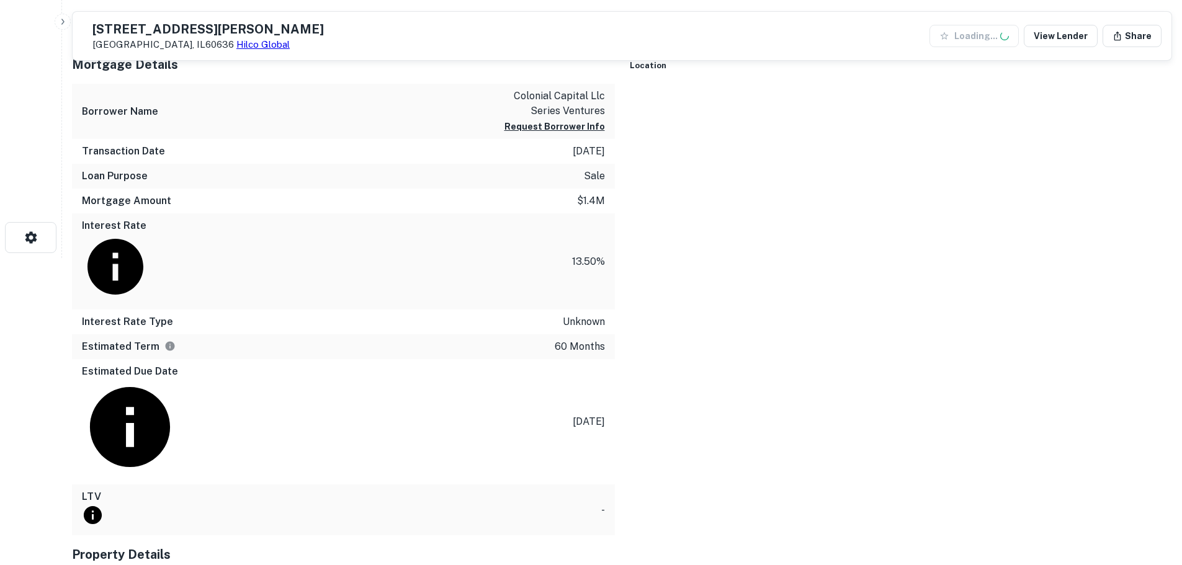
scroll to position [310, 0]
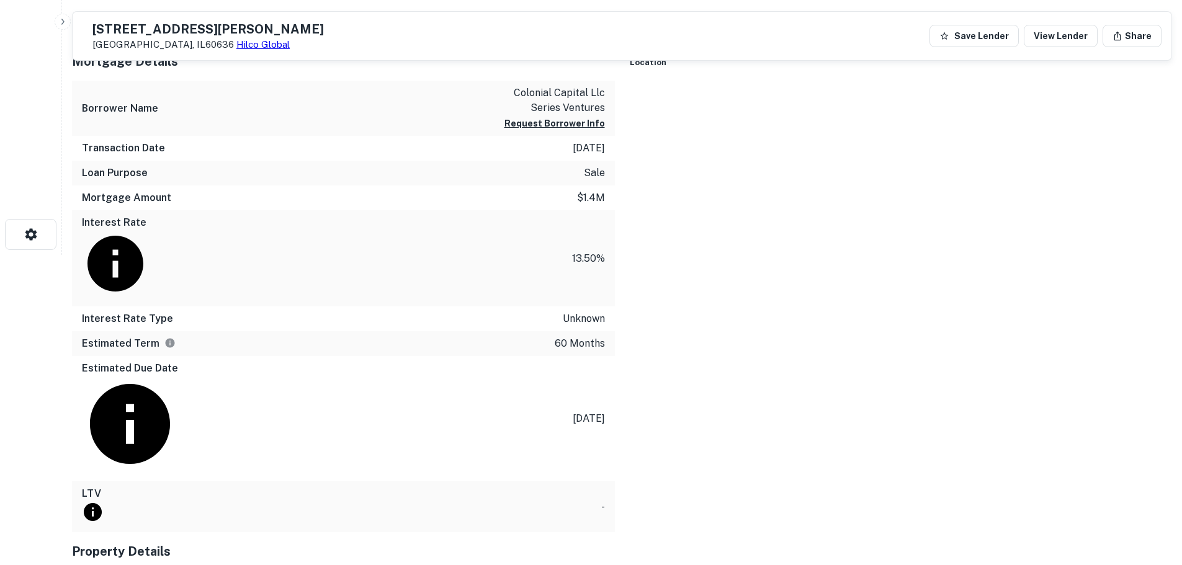
click at [861, 83] on div at bounding box center [901, 83] width 543 height 0
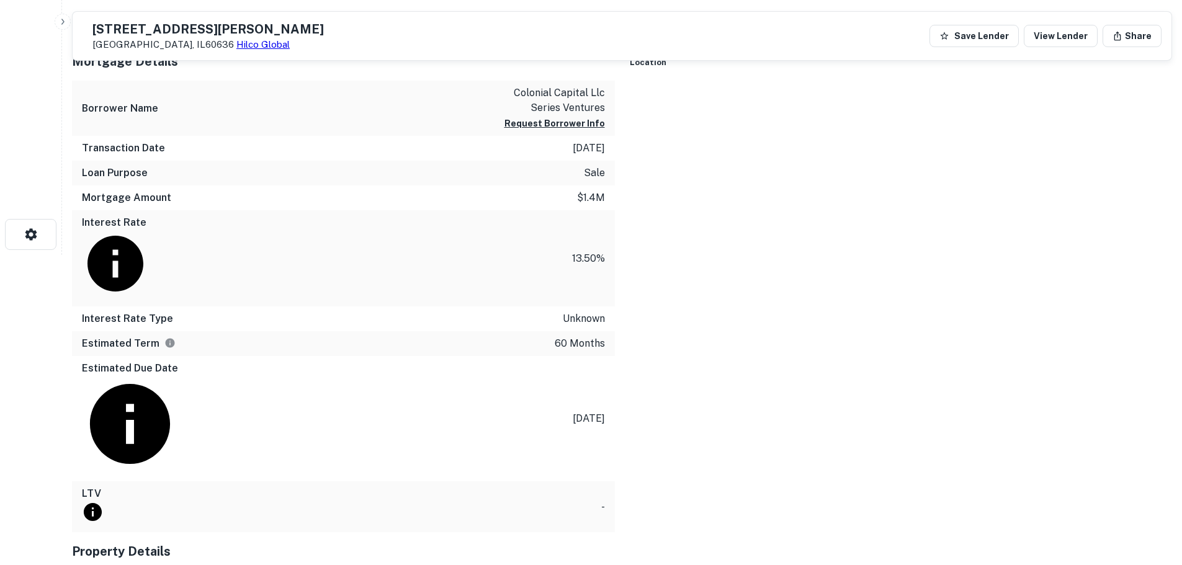
click at [856, 83] on div at bounding box center [901, 83] width 543 height 0
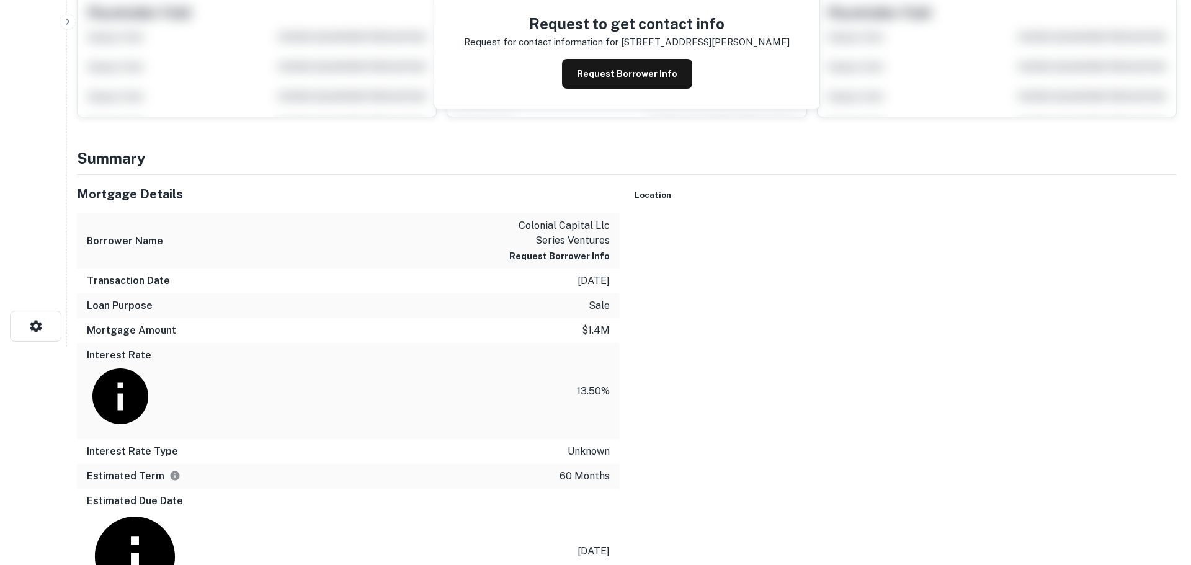
scroll to position [0, 0]
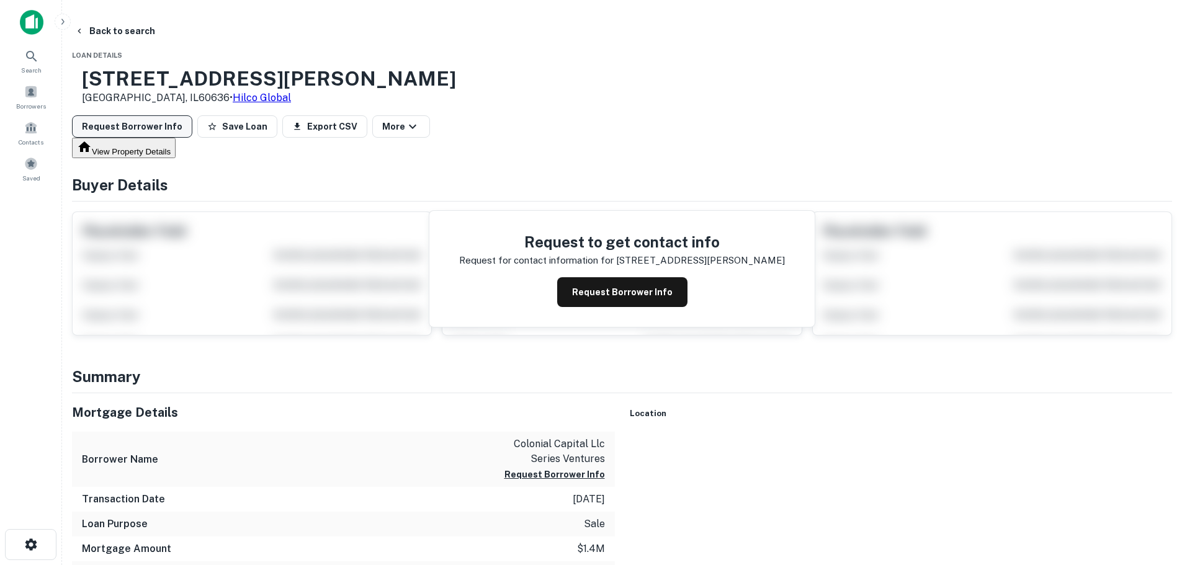
click at [192, 125] on button "Request Borrower Info" at bounding box center [132, 126] width 120 height 22
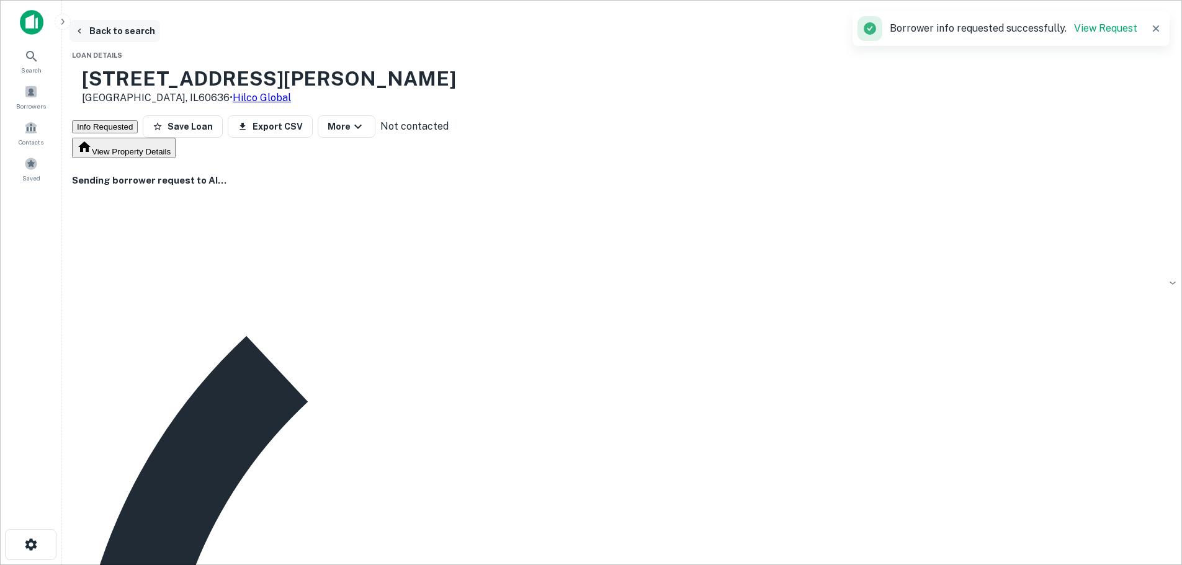
click at [160, 29] on button "Back to search" at bounding box center [115, 31] width 91 height 22
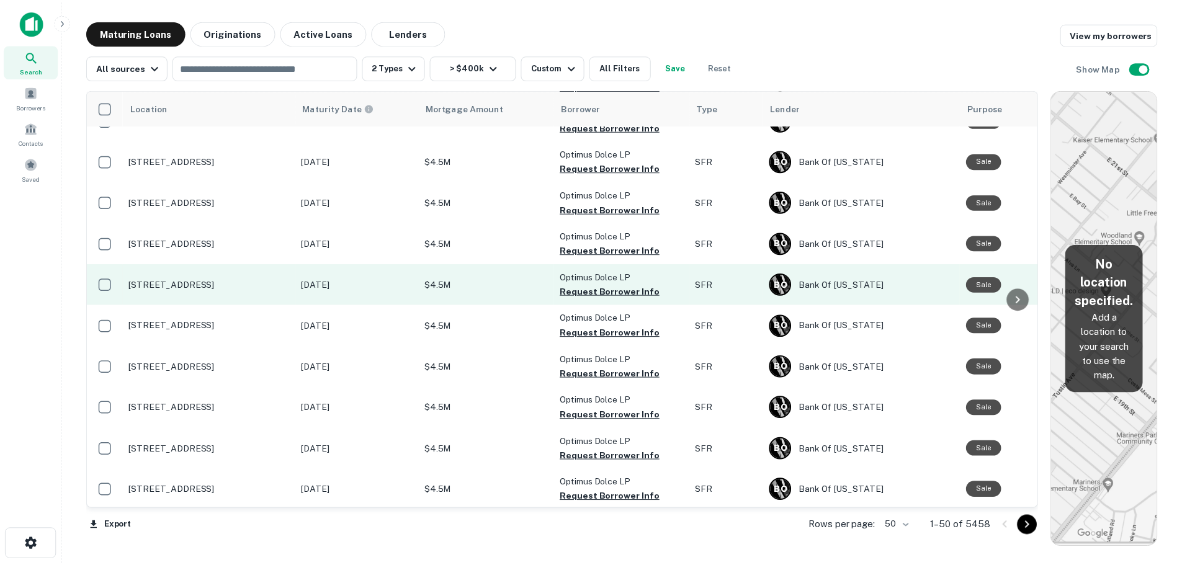
scroll to position [1736, 0]
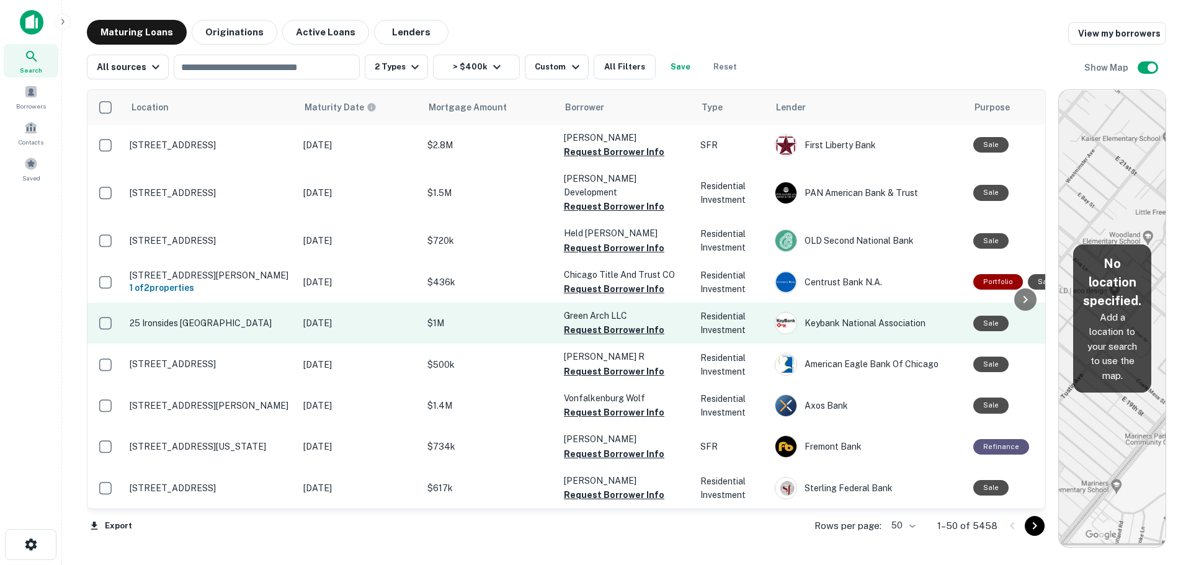
click at [387, 316] on p "Jan 17, 2022" at bounding box center [359, 323] width 112 height 14
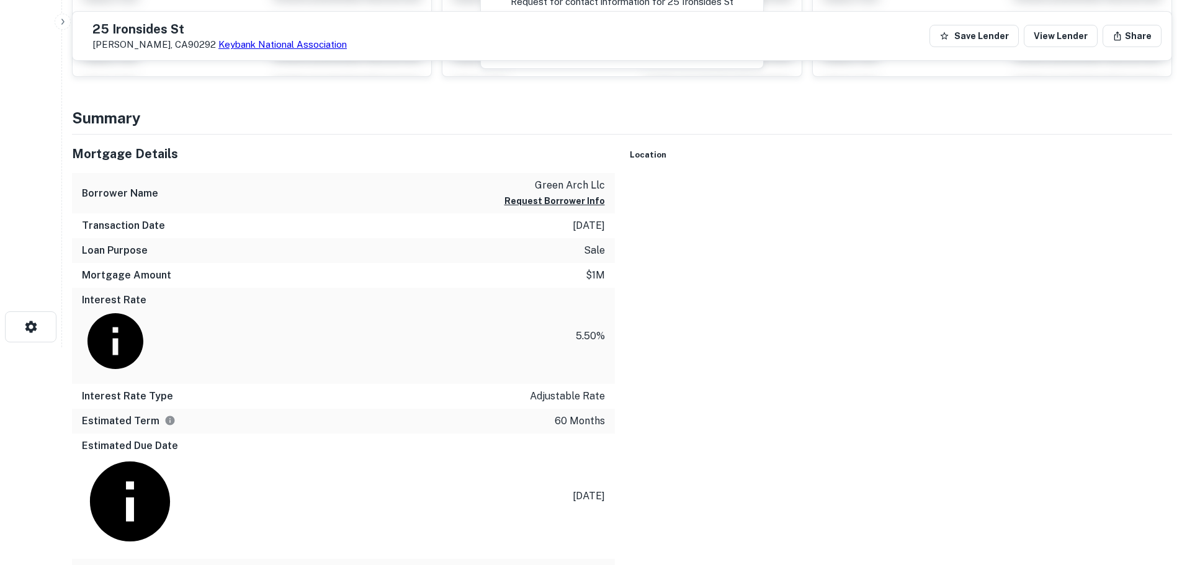
scroll to position [248, 0]
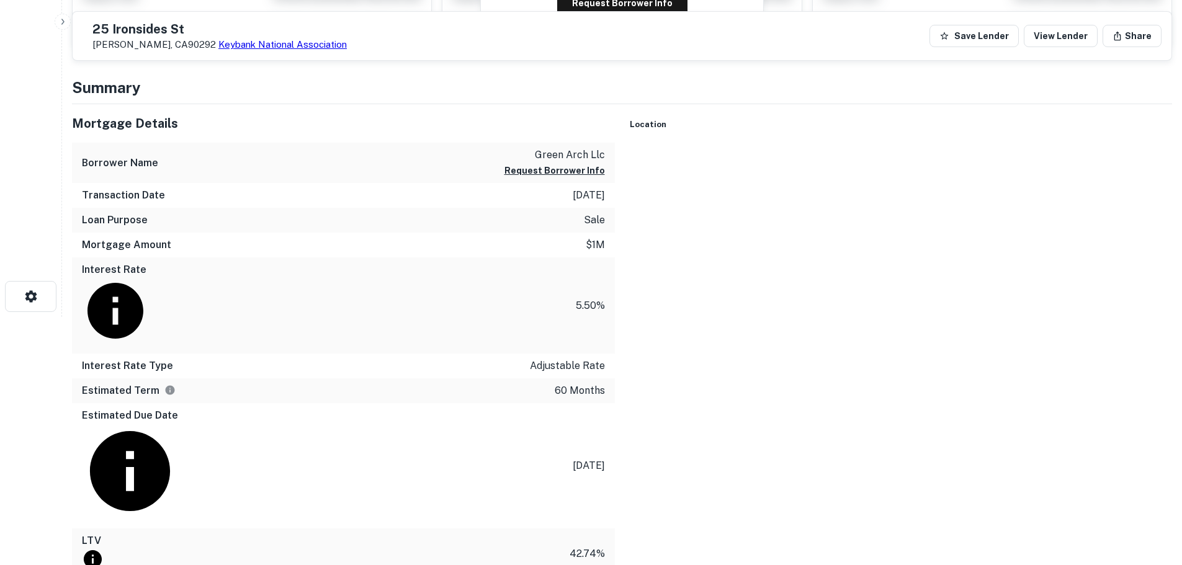
click at [846, 145] on div at bounding box center [901, 145] width 543 height 0
click at [872, 145] on div at bounding box center [901, 145] width 543 height 0
click at [1141, 15] on button "Rotate map counterclockwise" at bounding box center [1153, 2] width 25 height 25
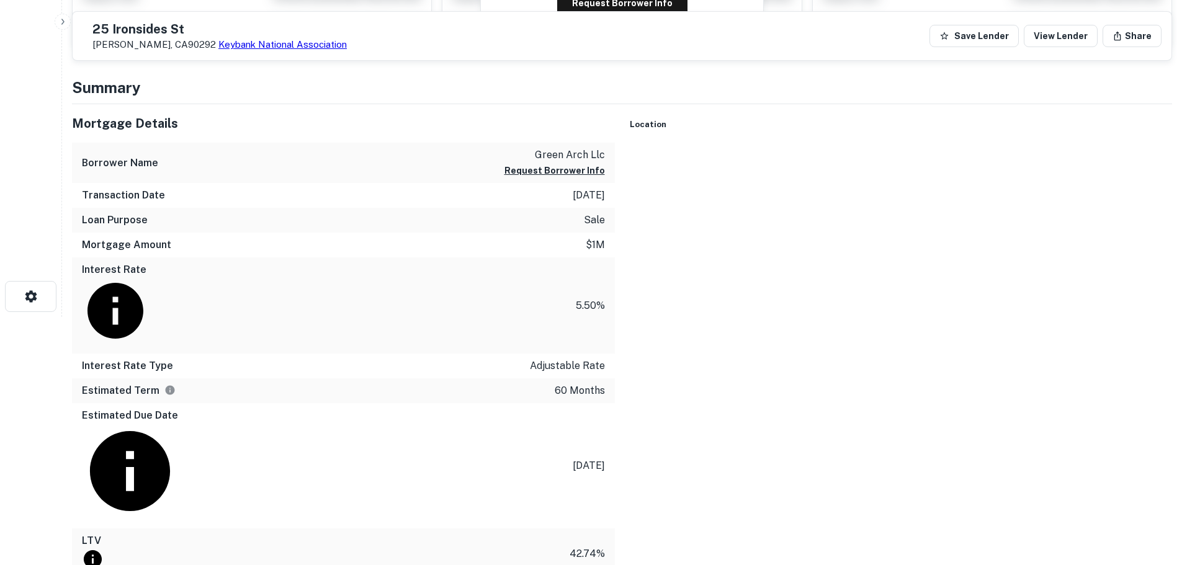
click at [1141, 15] on button "Rotate map counterclockwise" at bounding box center [1153, 2] width 25 height 25
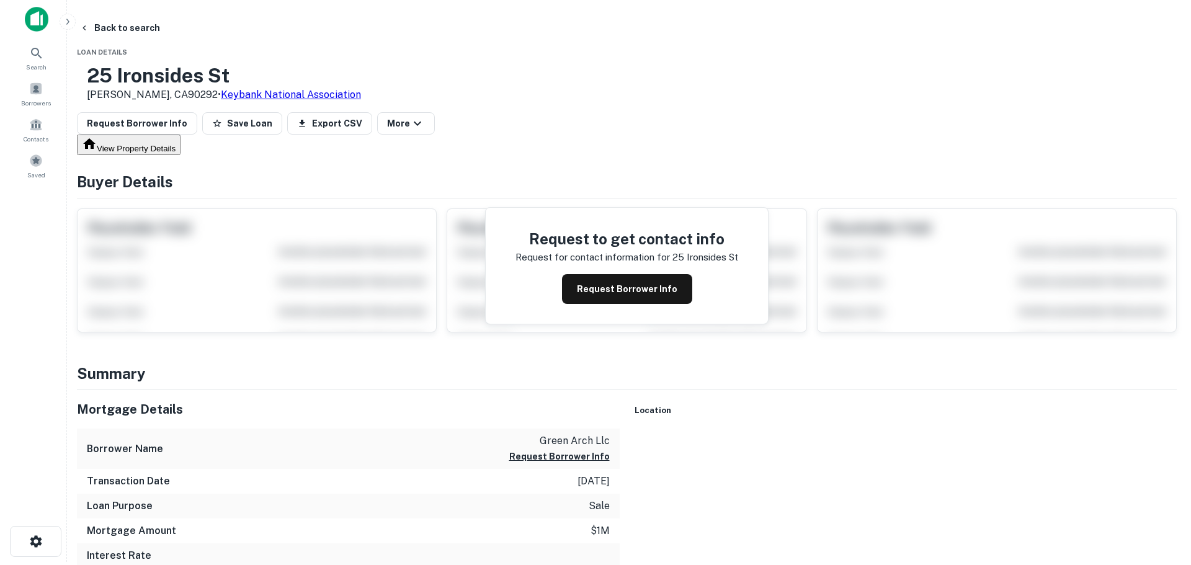
scroll to position [0, 0]
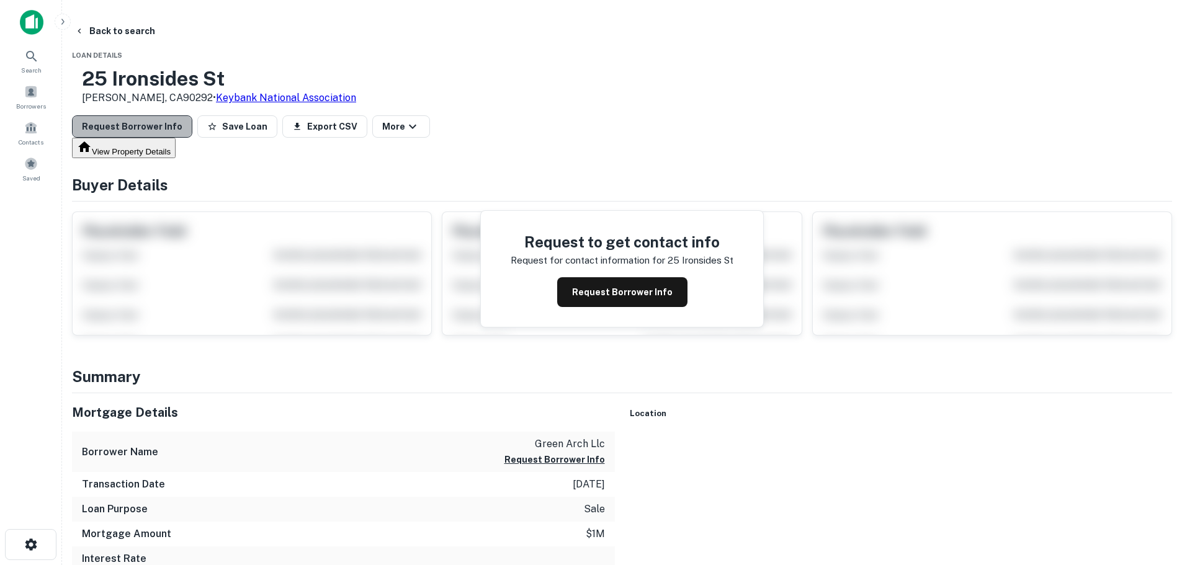
click at [192, 124] on button "Request Borrower Info" at bounding box center [132, 126] width 120 height 22
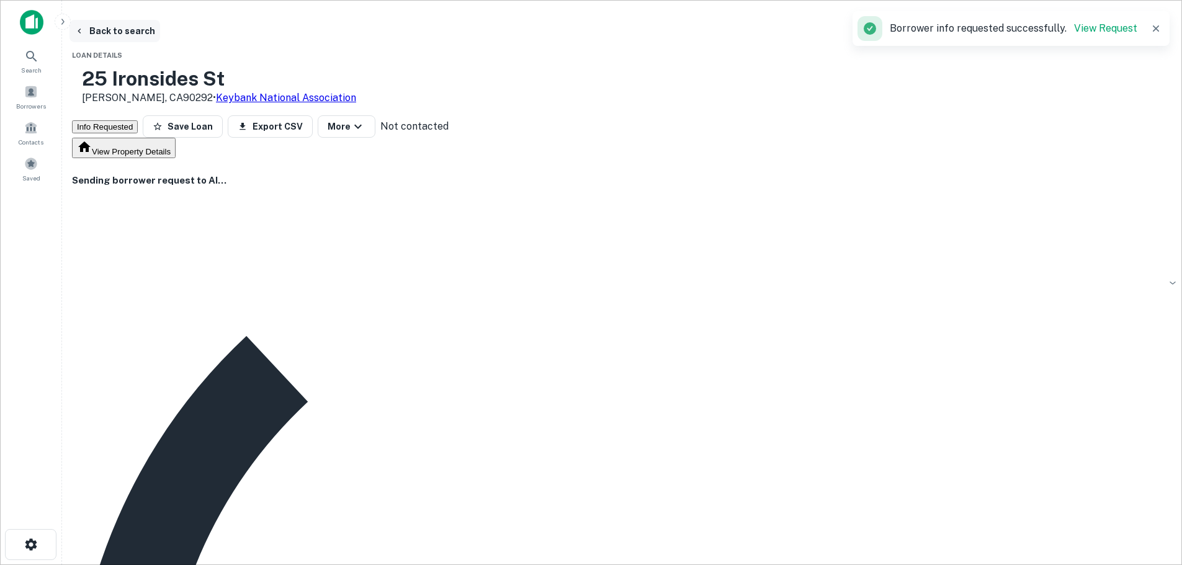
click at [160, 32] on button "Back to search" at bounding box center [115, 31] width 91 height 22
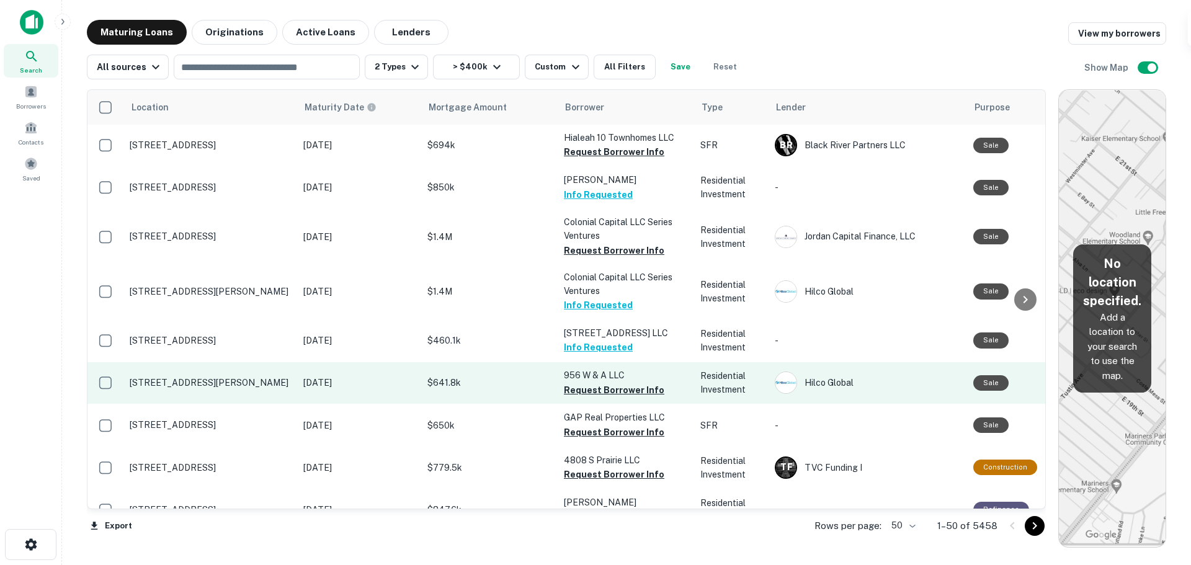
scroll to position [1736, 0]
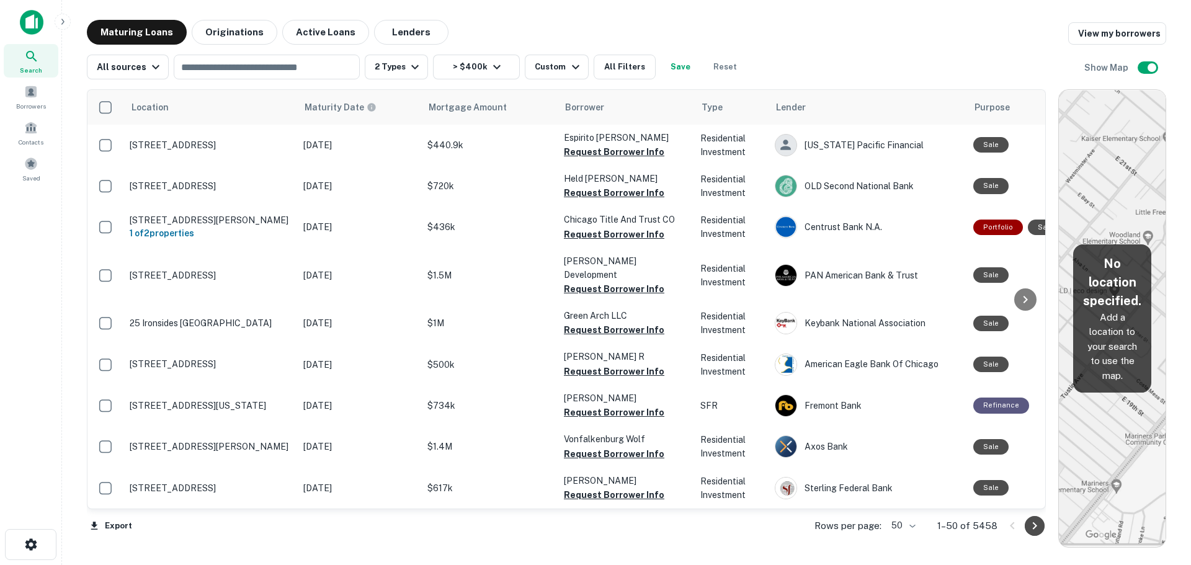
click at [1036, 526] on icon "Go to next page" at bounding box center [1035, 525] width 4 height 7
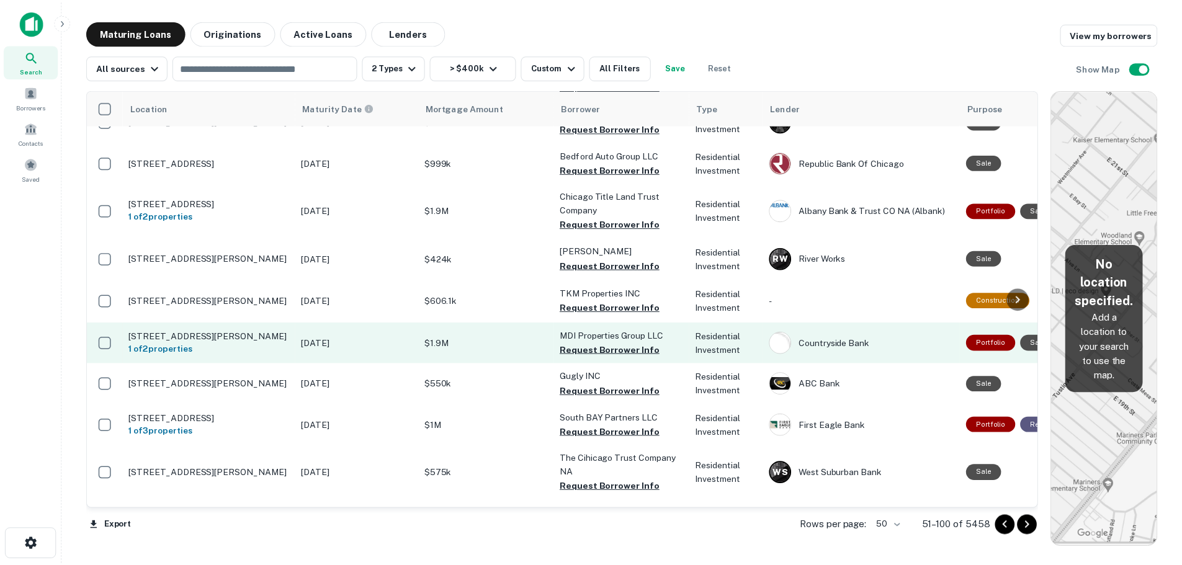
scroll to position [1767, 0]
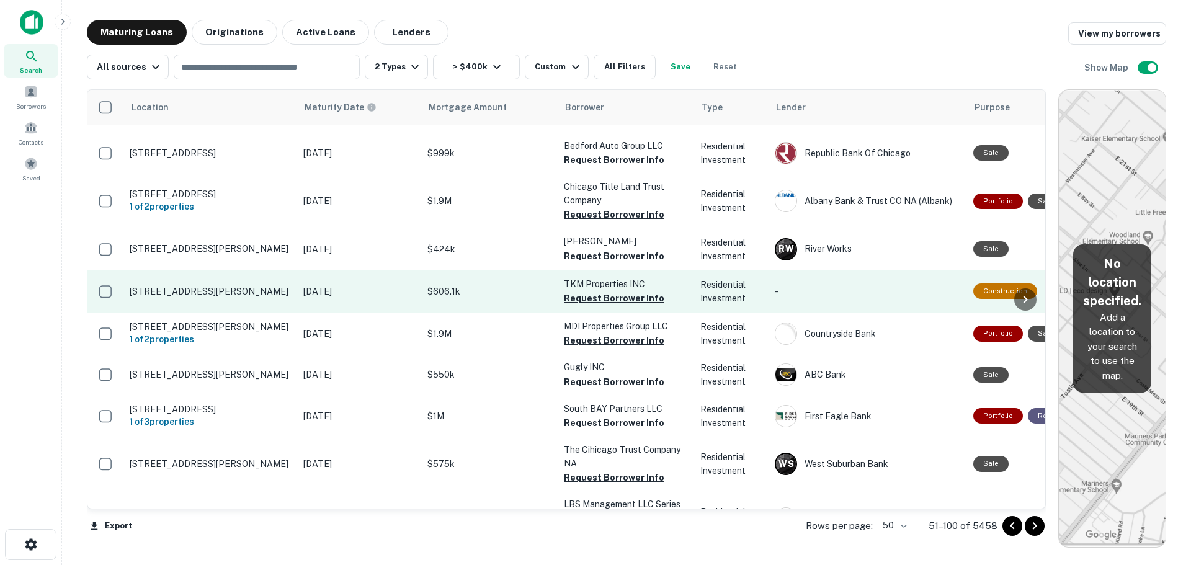
click at [369, 285] on p "Jan 31, 2022" at bounding box center [359, 292] width 112 height 14
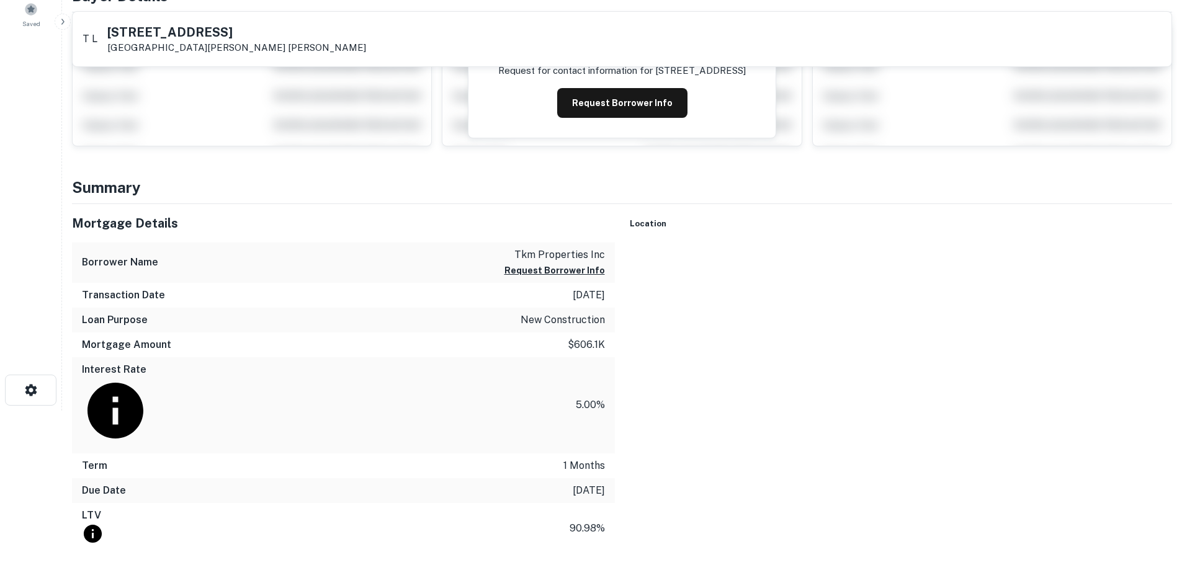
scroll to position [186, 0]
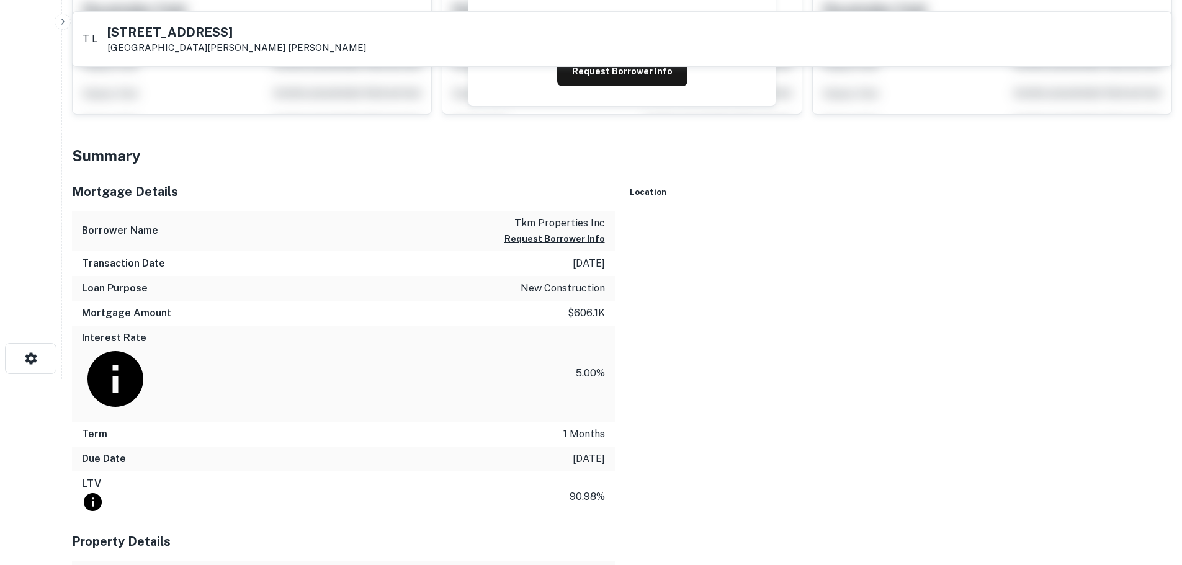
click at [859, 212] on div at bounding box center [901, 212] width 543 height 0
click at [890, 189] on area at bounding box center [890, 189] width 0 height 0
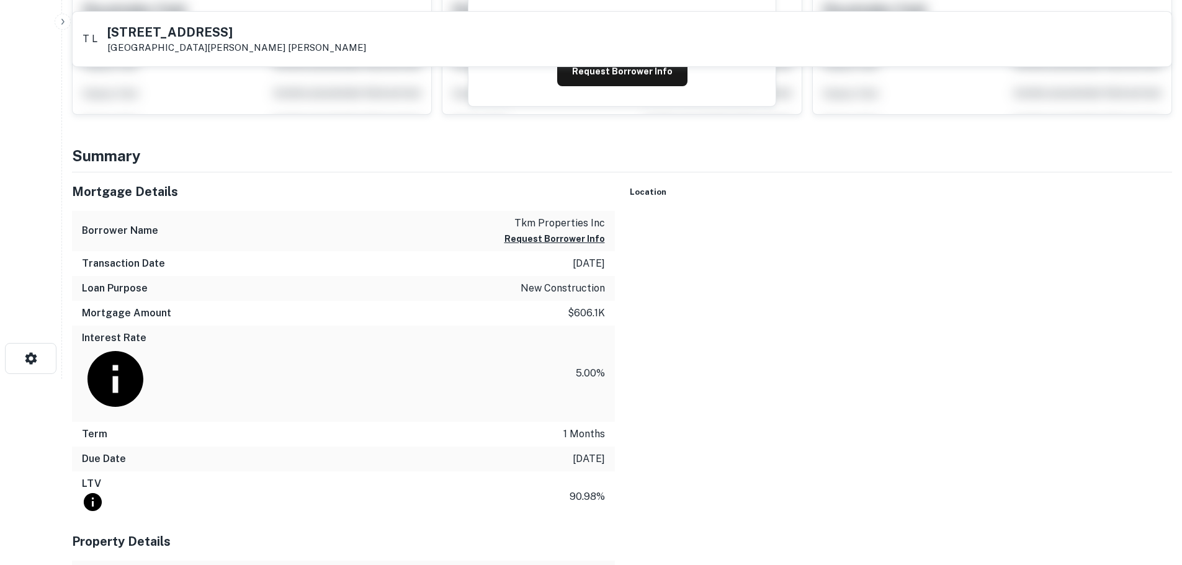
click at [866, 212] on div at bounding box center [901, 212] width 543 height 0
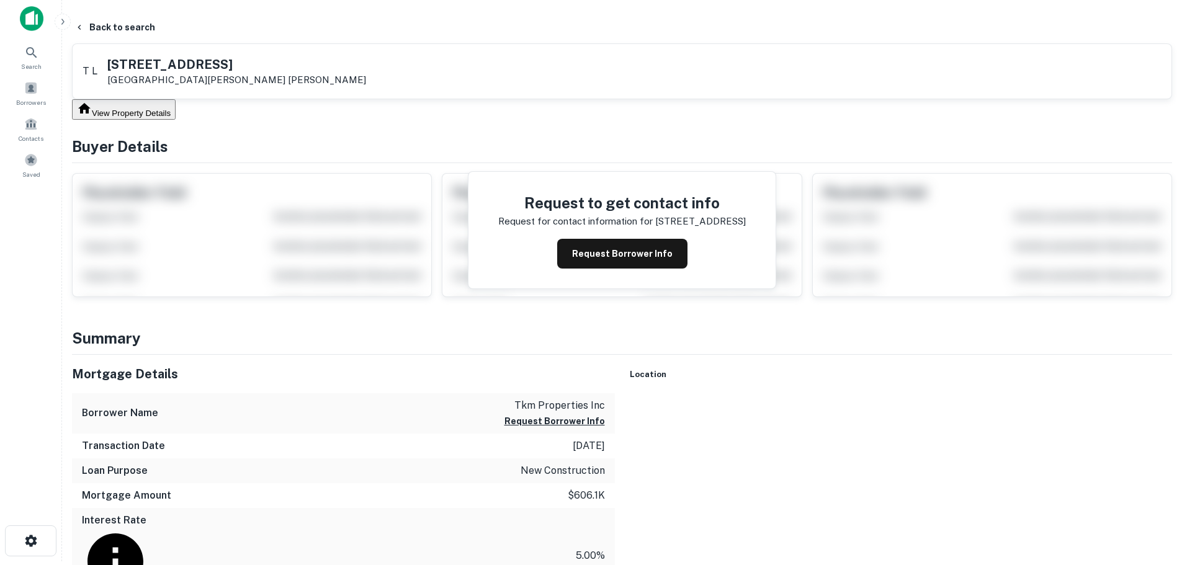
scroll to position [0, 0]
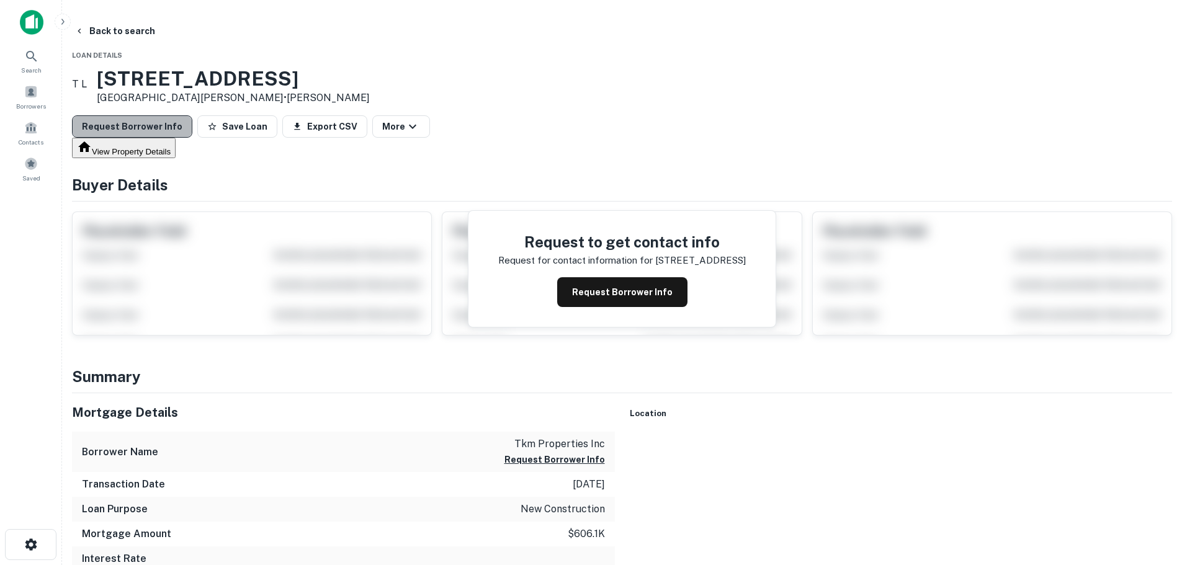
click at [192, 128] on button "Request Borrower Info" at bounding box center [132, 126] width 120 height 22
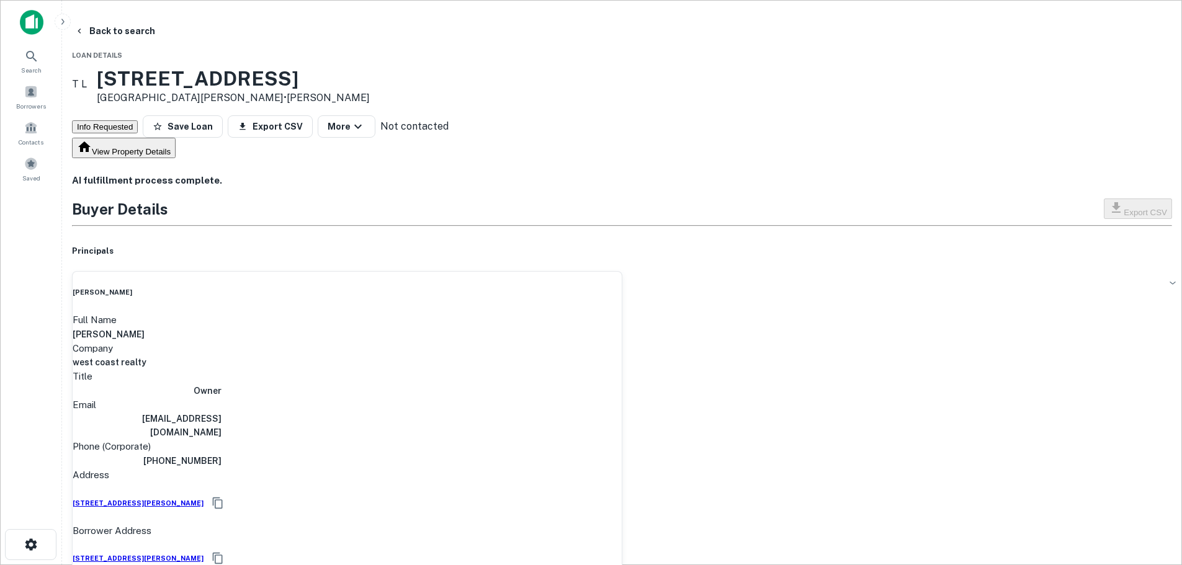
drag, startPoint x: 218, startPoint y: 32, endPoint x: 114, endPoint y: 161, distance: 165.9
click at [114, 161] on main "Back to search Loan Details T L 13443 1st St Fort Myers, FL33905 • Tucker Linda…" at bounding box center [622, 282] width 1120 height 565
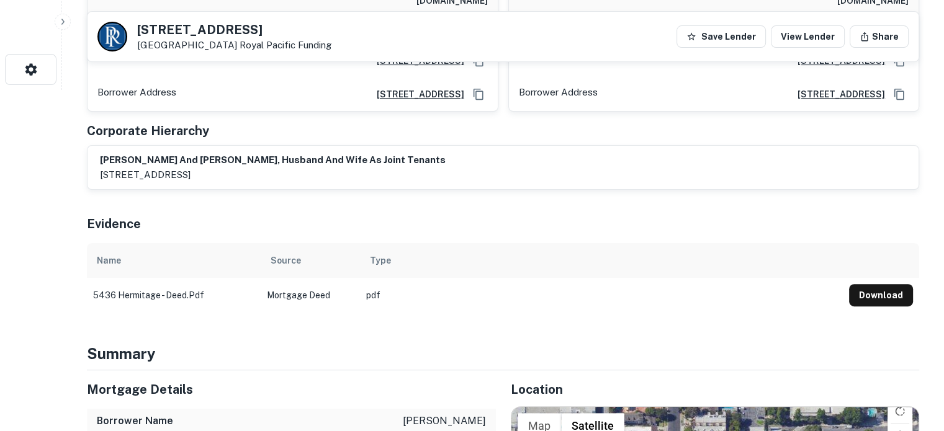
scroll to position [186, 0]
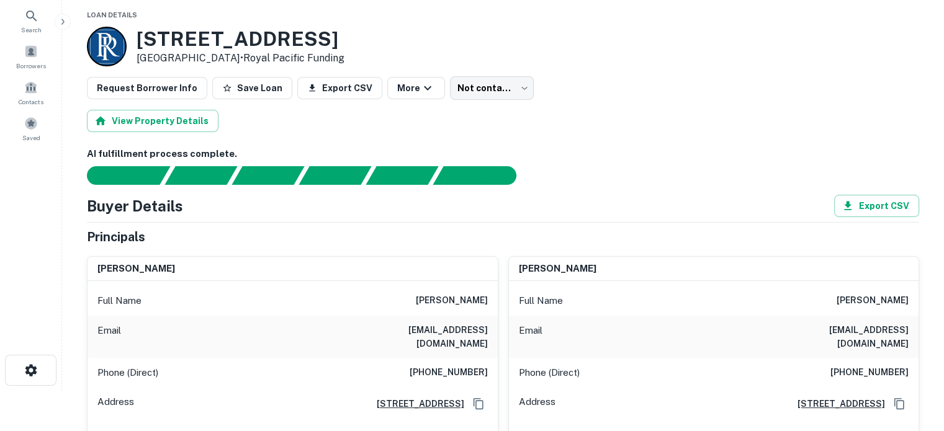
scroll to position [124, 0]
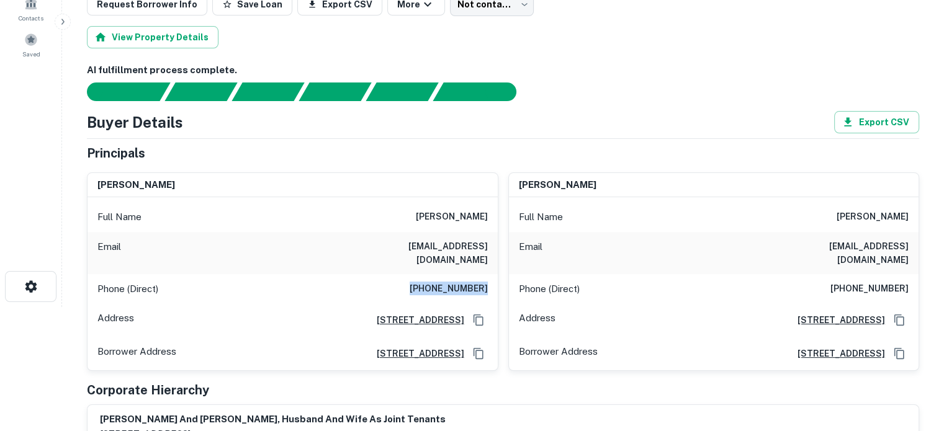
drag, startPoint x: 418, startPoint y: 275, endPoint x: 489, endPoint y: 274, distance: 71.4
click at [489, 274] on div "Phone (Direct) [PHONE_NUMBER]" at bounding box center [292, 289] width 410 height 30
click at [498, 258] on div "pnina reitshtein Full Name pnina reitshtein Email pinareitshtein@comcast.net Ph…" at bounding box center [708, 267] width 421 height 209
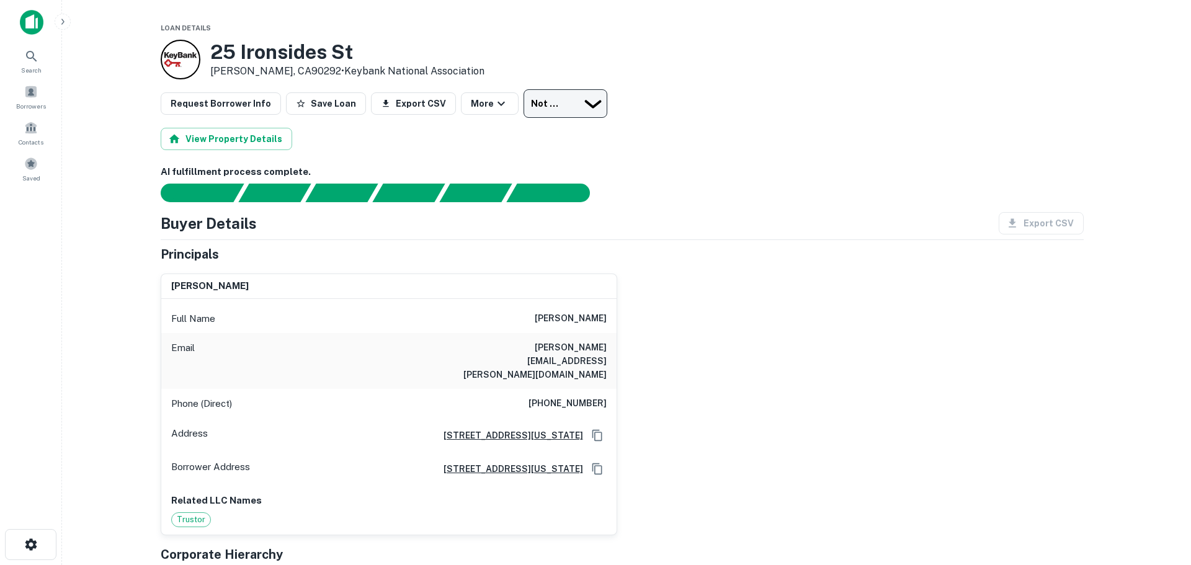
click at [528, 102] on body "Search Borrowers Contacts Saved Loan Details [STREET_ADDRESS] • Keybank Nationa…" at bounding box center [595, 282] width 1191 height 565
click at [528, 565] on div at bounding box center [591, 565] width 1182 height 0
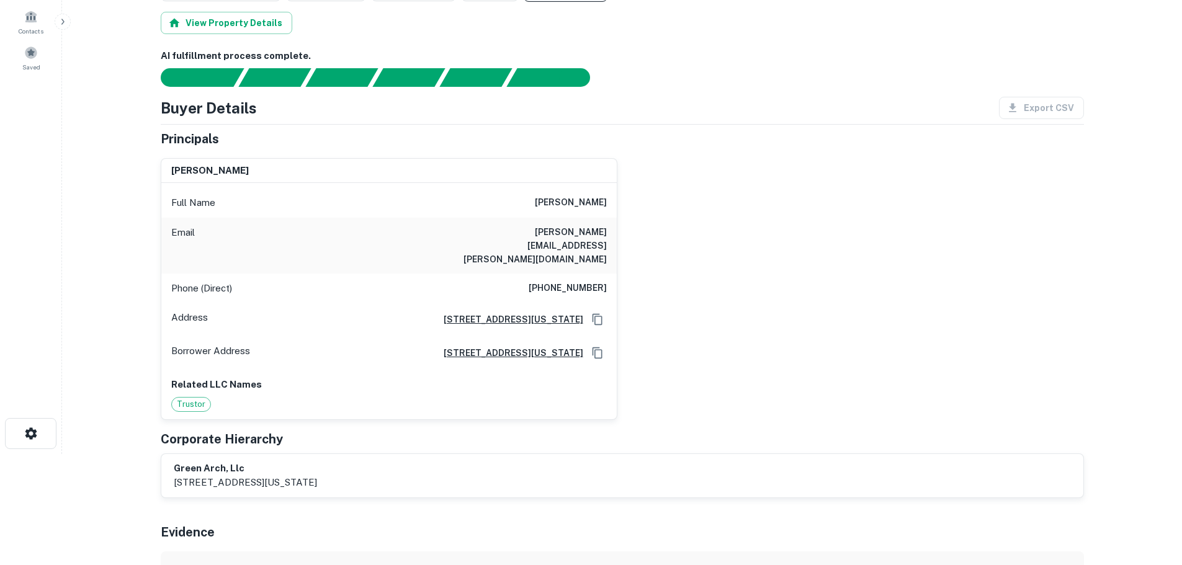
scroll to position [124, 0]
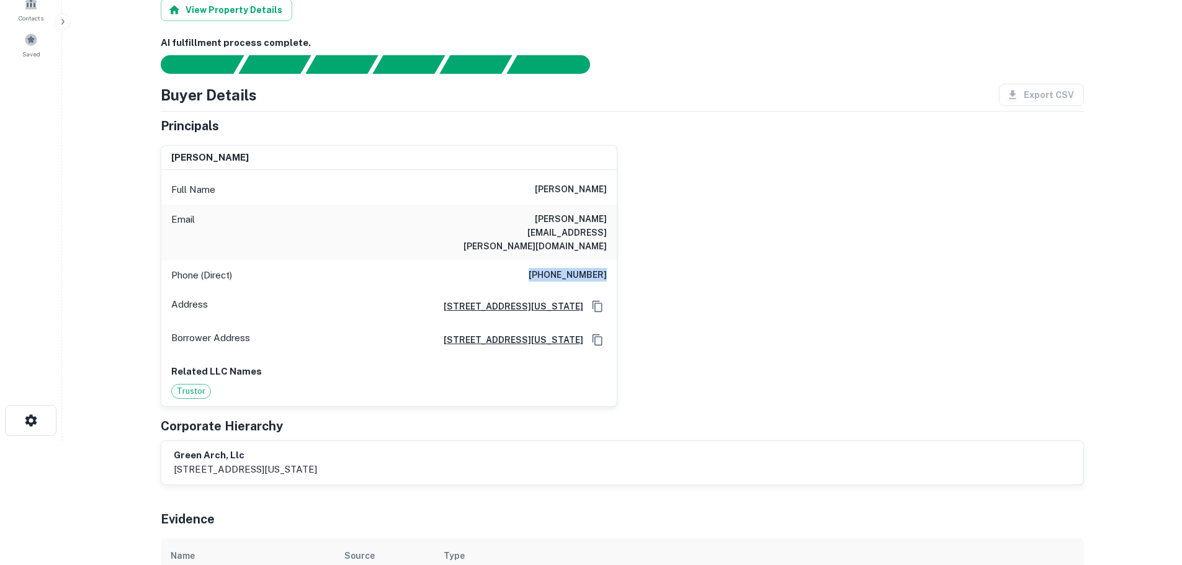
drag, startPoint x: 528, startPoint y: 258, endPoint x: 610, endPoint y: 262, distance: 82.0
click at [610, 262] on div "Phone (Direct) [PHONE_NUMBER]" at bounding box center [388, 276] width 455 height 30
copy h6 "(323) 270-5927"
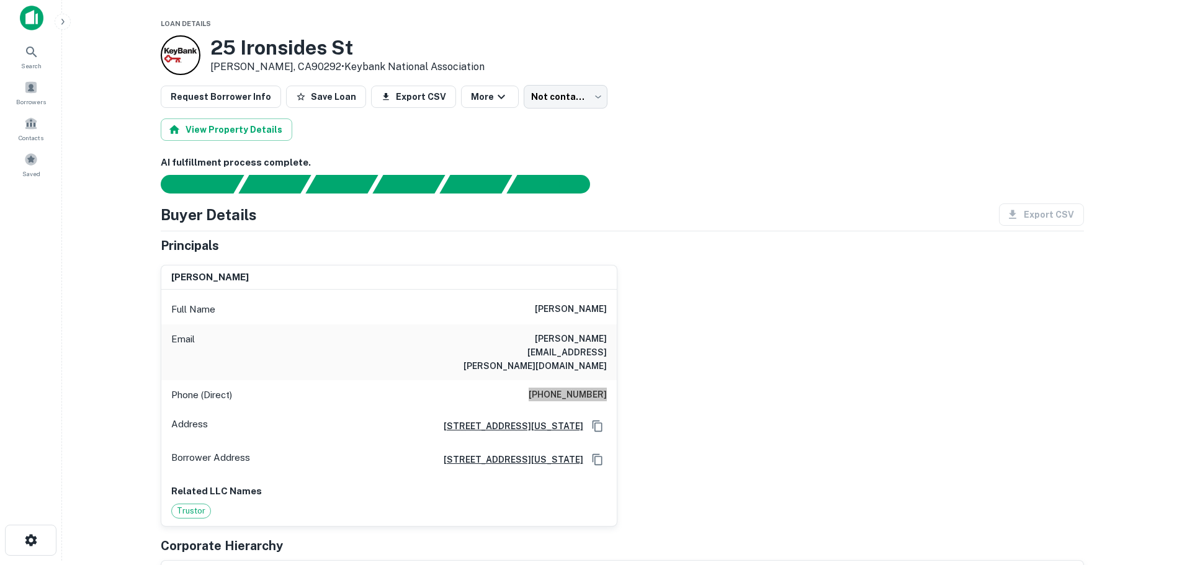
scroll to position [0, 0]
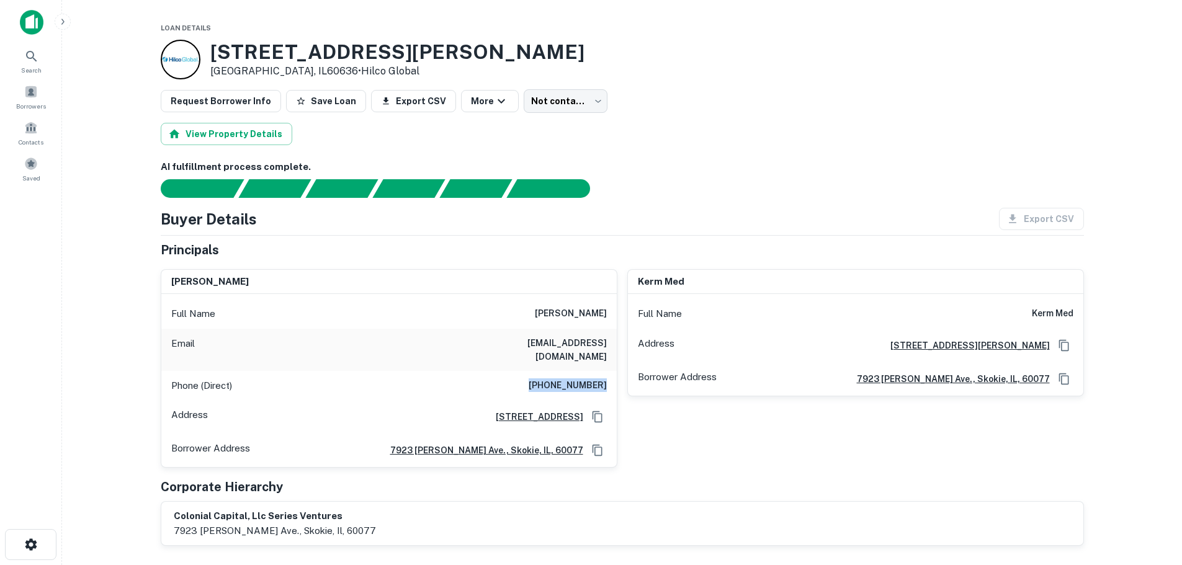
drag, startPoint x: 539, startPoint y: 370, endPoint x: 610, endPoint y: 372, distance: 71.4
click at [610, 372] on div "Phone (Direct) (310) 804-8174" at bounding box center [388, 386] width 455 height 30
copy h6 "(310) 804-8174"
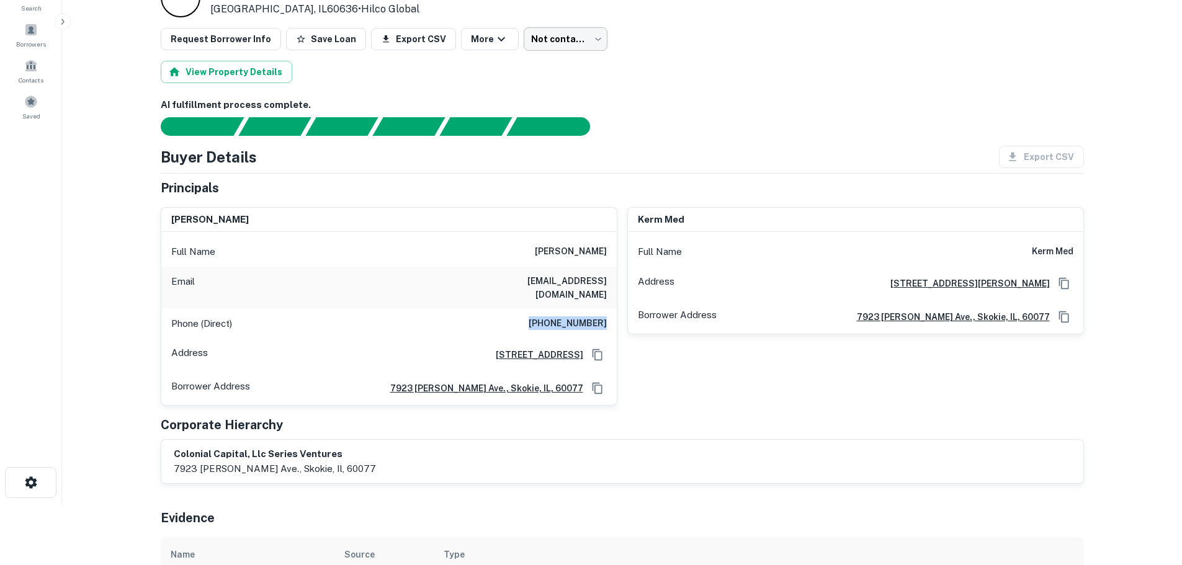
click at [558, 33] on body "Search Borrowers Contacts Saved Loan Details 6219 S LAFLIN ST Chicago, IL60636 …" at bounding box center [591, 220] width 1182 height 565
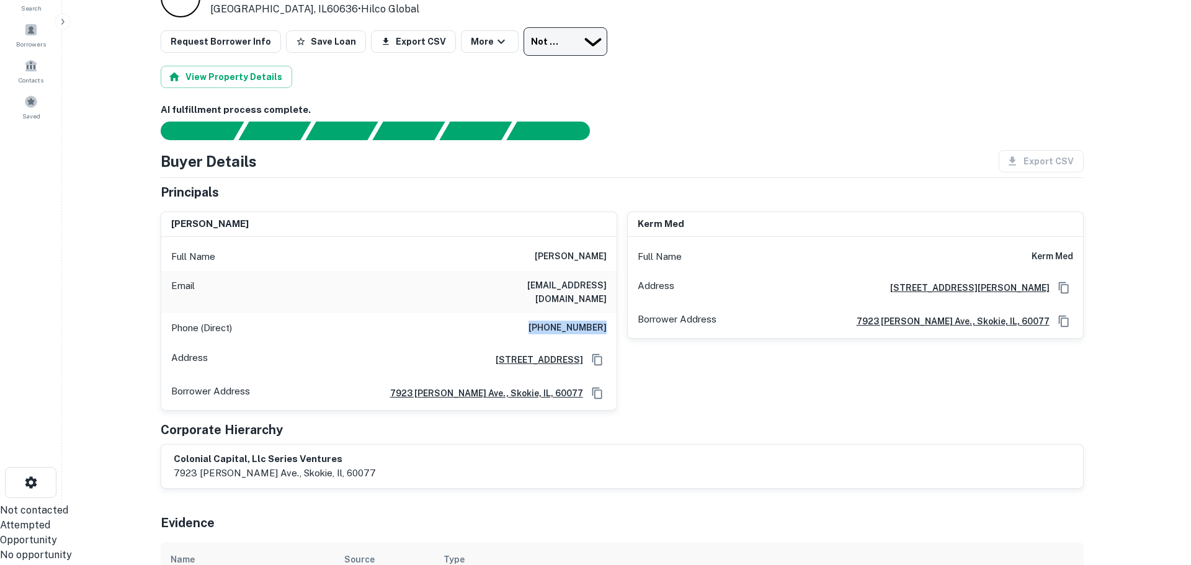
click at [560, 518] on li "Attempted" at bounding box center [591, 525] width 1182 height 15
type input "*********"
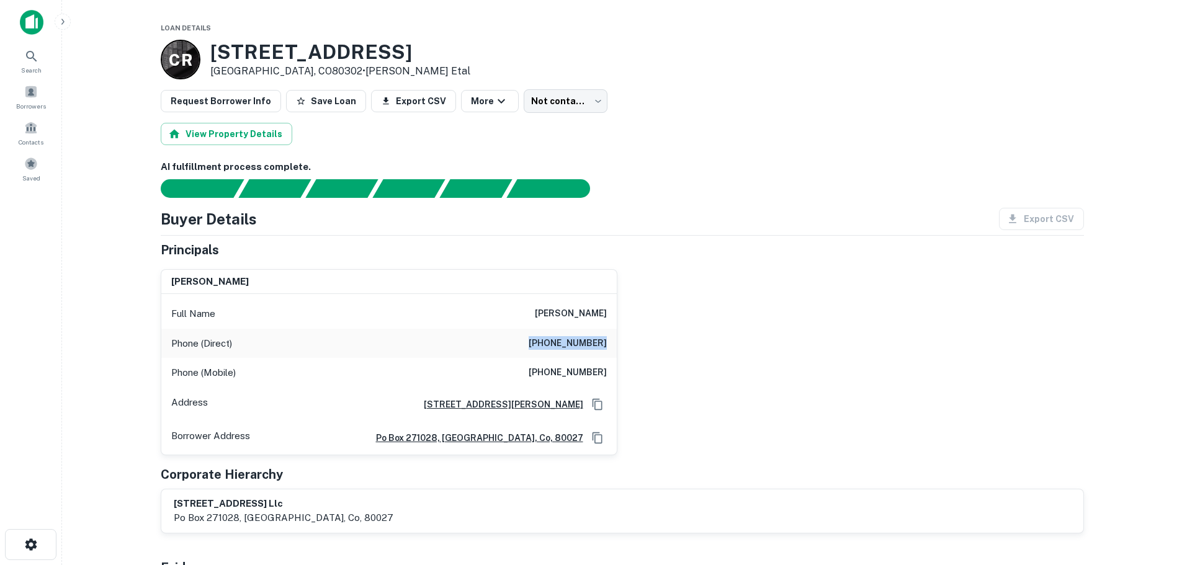
drag, startPoint x: 527, startPoint y: 341, endPoint x: 614, endPoint y: 346, distance: 87.0
click at [614, 346] on div "Phone (Direct) (303) 499-8244" at bounding box center [388, 344] width 455 height 30
click at [624, 356] on div "steve ramer Full Name steve ramer Phone (Direct) (303) 499-8244 Phone (Mobile) …" at bounding box center [617, 357] width 933 height 196
drag, startPoint x: 529, startPoint y: 374, endPoint x: 605, endPoint y: 374, distance: 76.3
click at [605, 374] on div "Phone (Mobile) (303) 587-6924" at bounding box center [388, 373] width 455 height 30
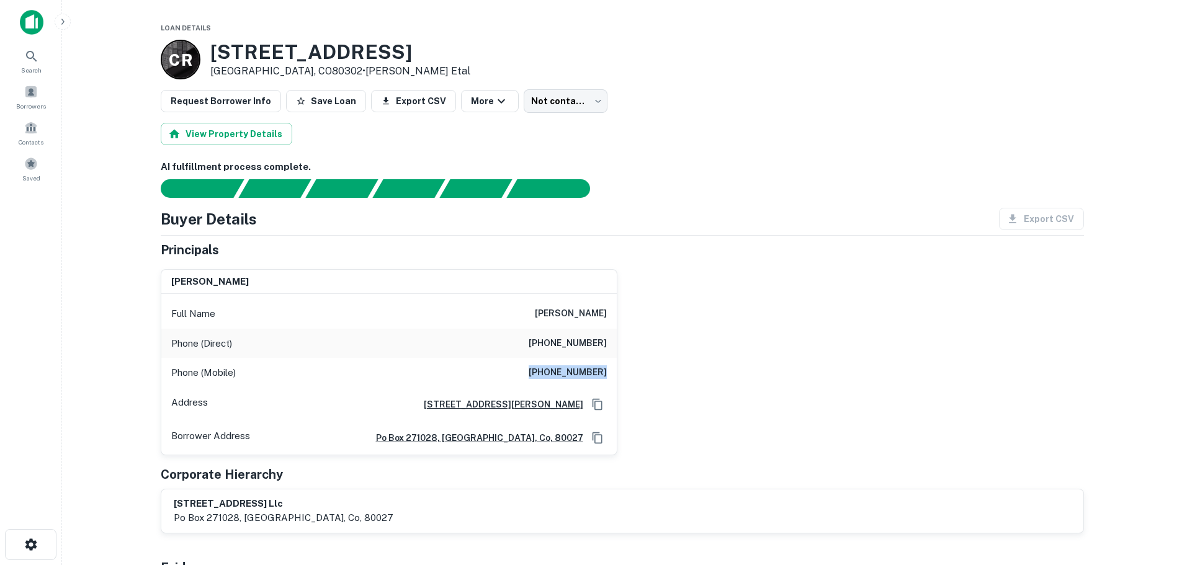
copy h6 "(303) 587-6924"
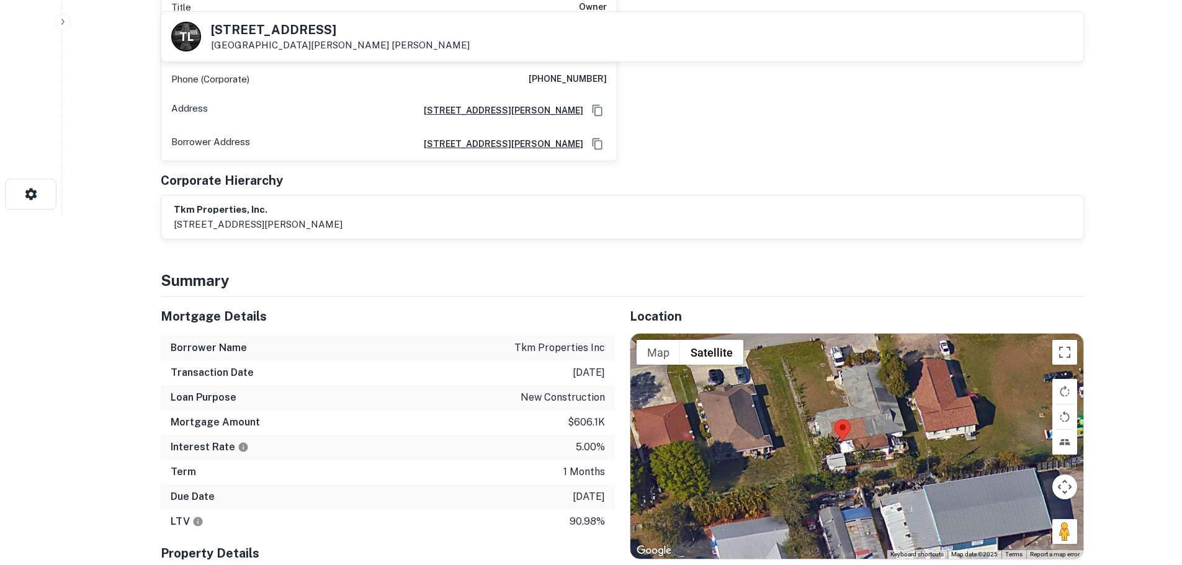
scroll to position [372, 0]
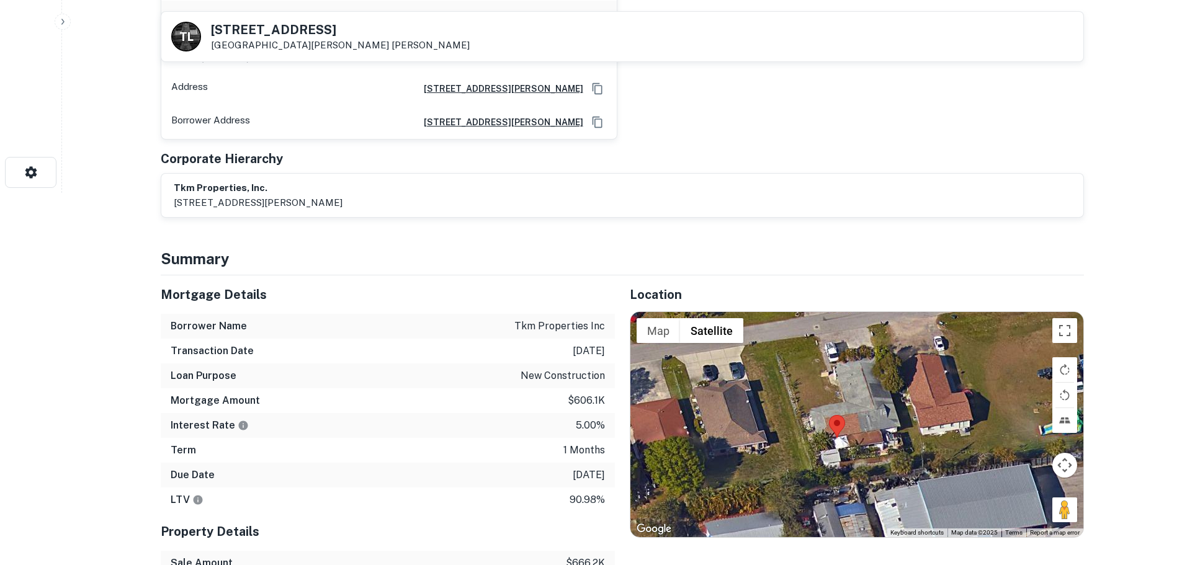
drag, startPoint x: 875, startPoint y: 405, endPoint x: 863, endPoint y: 441, distance: 37.3
click at [863, 441] on div at bounding box center [856, 424] width 453 height 225
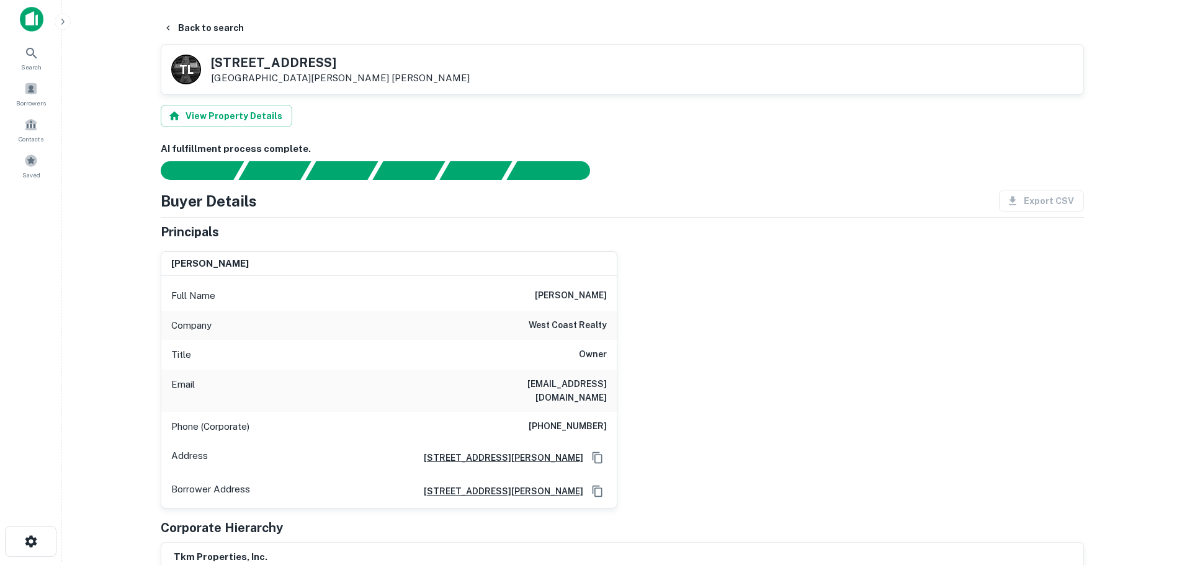
scroll to position [0, 0]
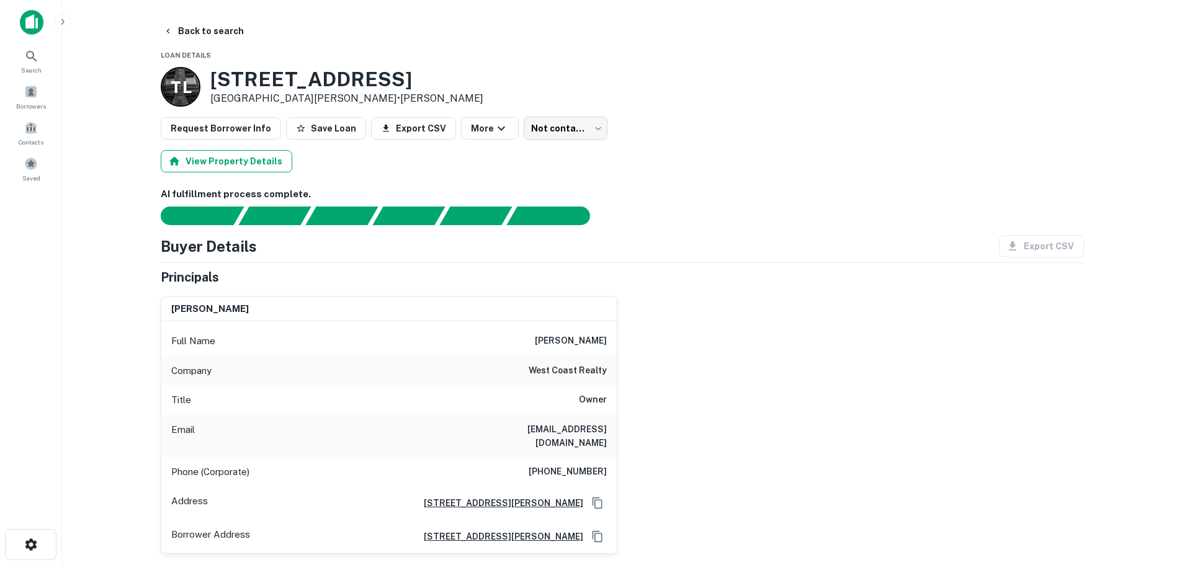
click at [248, 161] on button "View Property Details" at bounding box center [227, 161] width 132 height 22
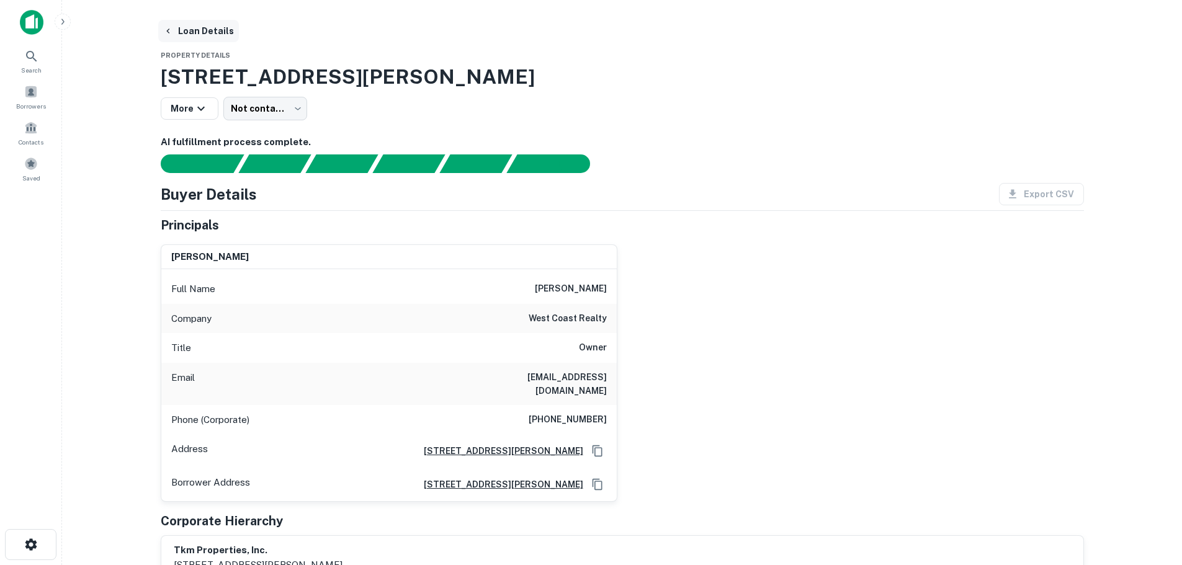
click at [190, 29] on button "Loan Details" at bounding box center [198, 31] width 81 height 22
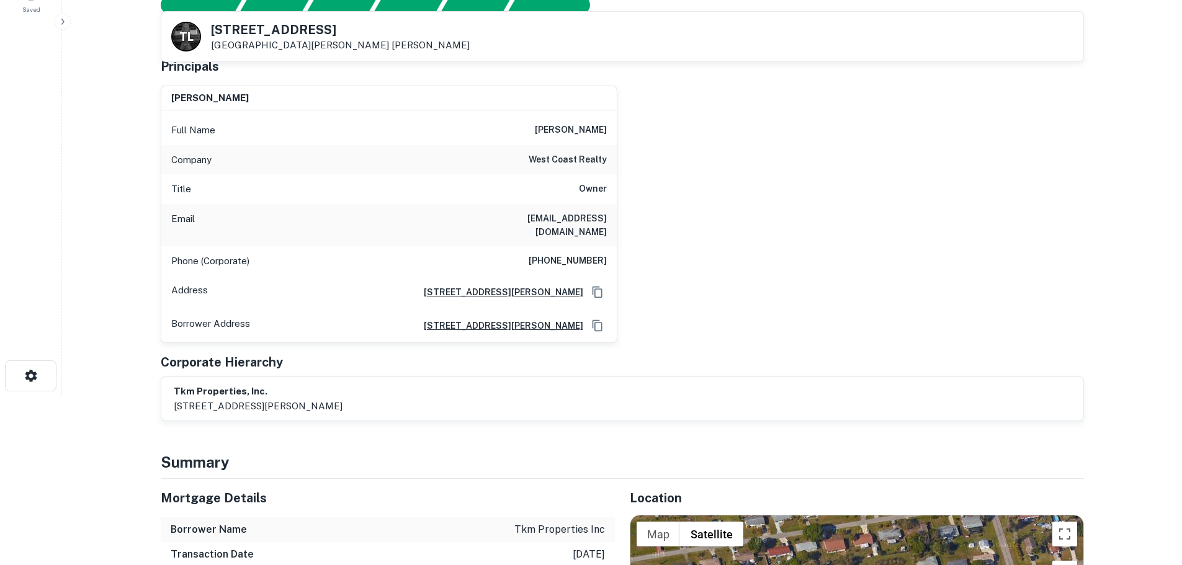
scroll to position [186, 0]
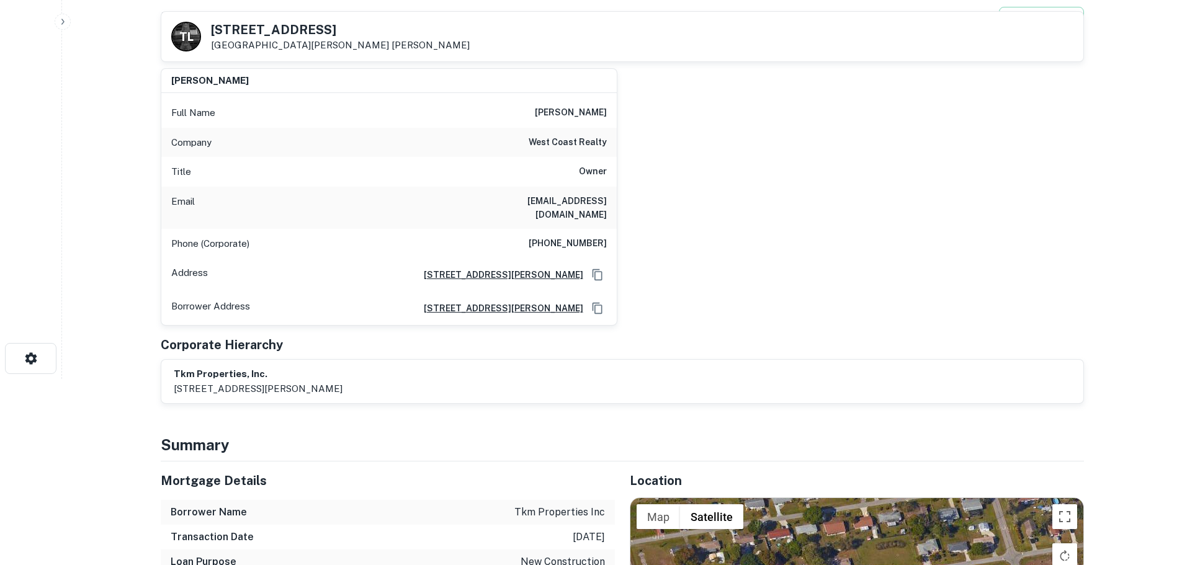
click at [533, 231] on div "Phone (Corporate) [PHONE_NUMBER]" at bounding box center [388, 244] width 455 height 30
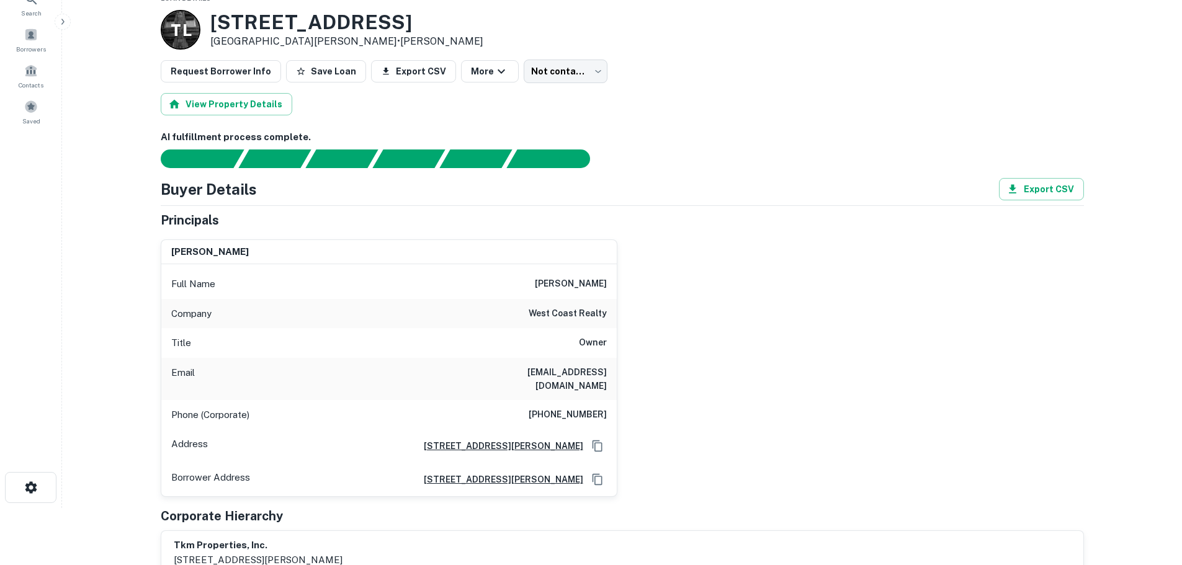
scroll to position [0, 0]
